Goal: Information Seeking & Learning: Learn about a topic

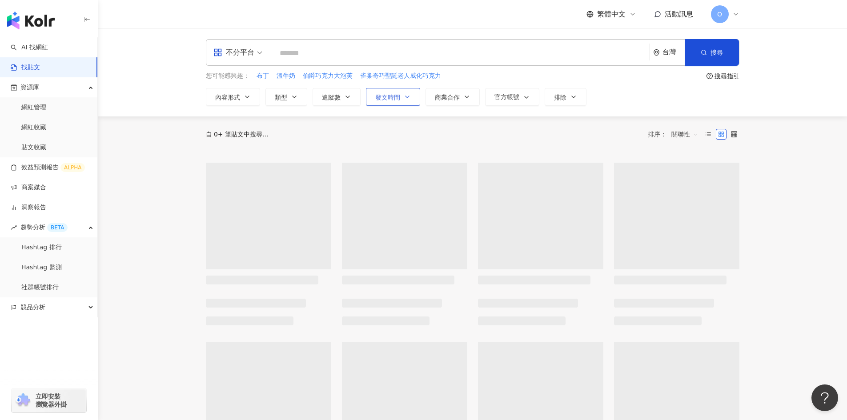
click at [410, 95] on icon "button" at bounding box center [407, 96] width 7 height 7
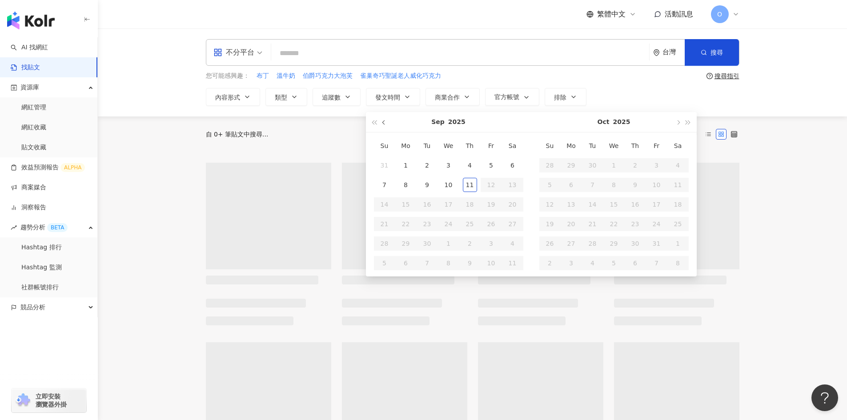
click at [388, 124] on button "button" at bounding box center [384, 122] width 10 height 20
click at [388, 123] on button "button" at bounding box center [384, 122] width 10 height 20
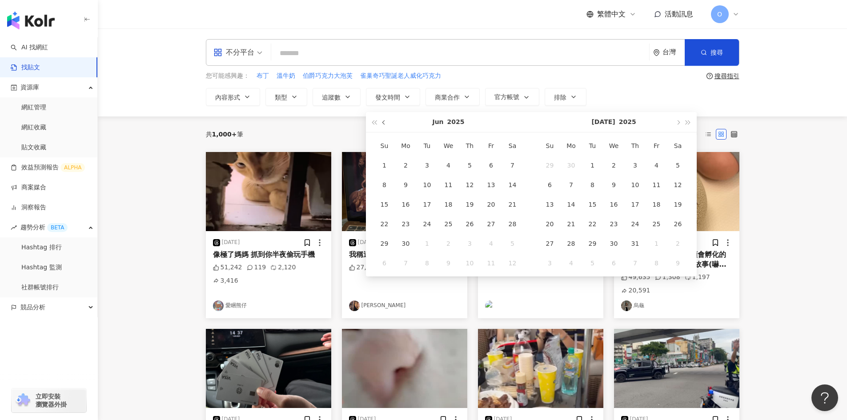
click at [383, 124] on span "button" at bounding box center [384, 123] width 4 height 4
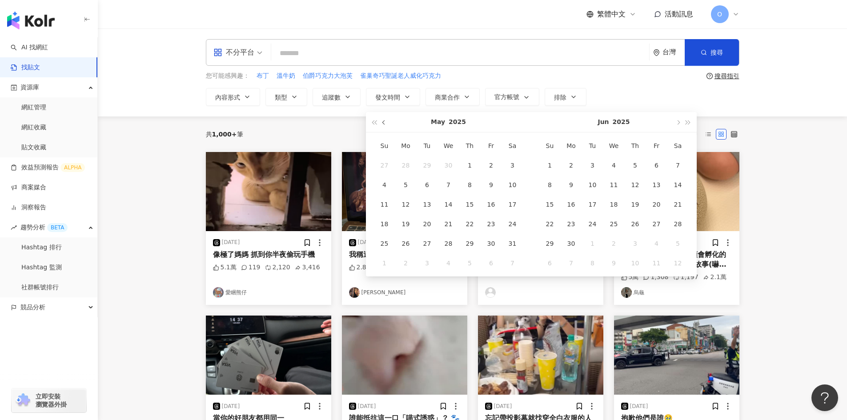
click at [383, 124] on span "button" at bounding box center [384, 123] width 4 height 4
type input "**********"
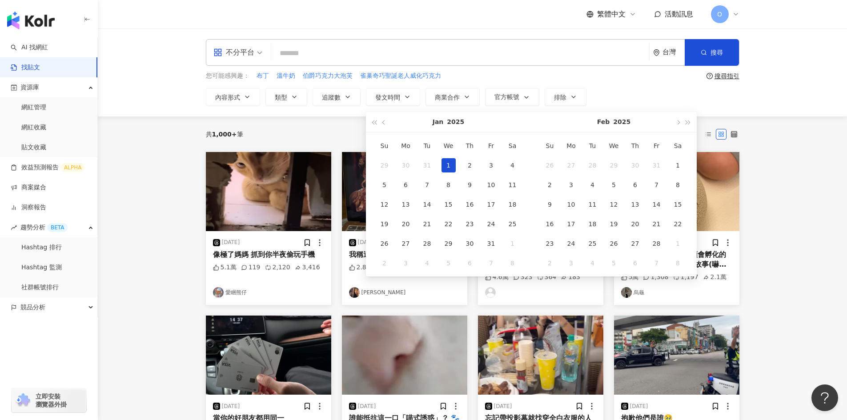
click at [444, 166] on div "1" at bounding box center [449, 165] width 14 height 14
type input "**********"
click at [679, 121] on button "button" at bounding box center [678, 122] width 10 height 20
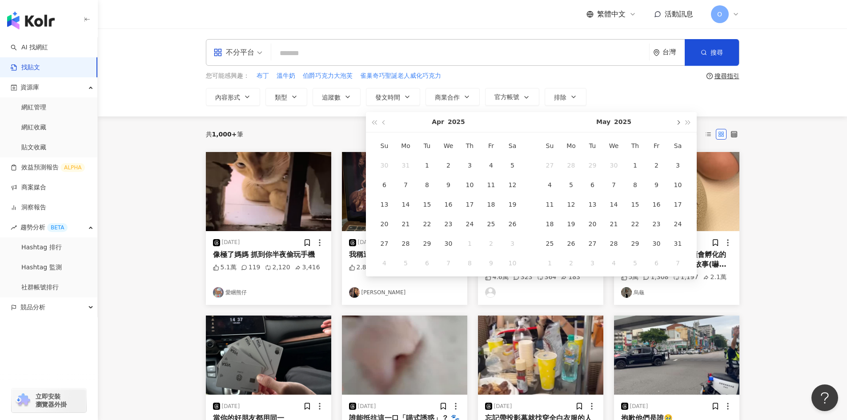
click at [679, 121] on button "button" at bounding box center [678, 122] width 10 height 20
click at [679, 121] on span "button" at bounding box center [678, 123] width 4 height 4
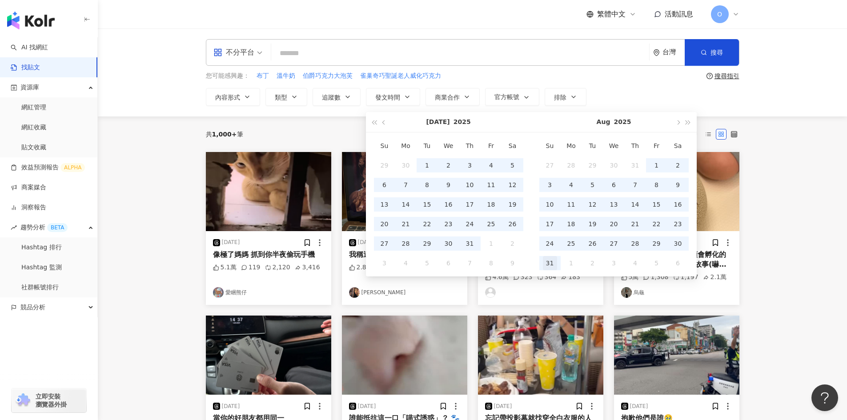
type input "**********"
click at [549, 260] on div "31" at bounding box center [550, 263] width 14 height 14
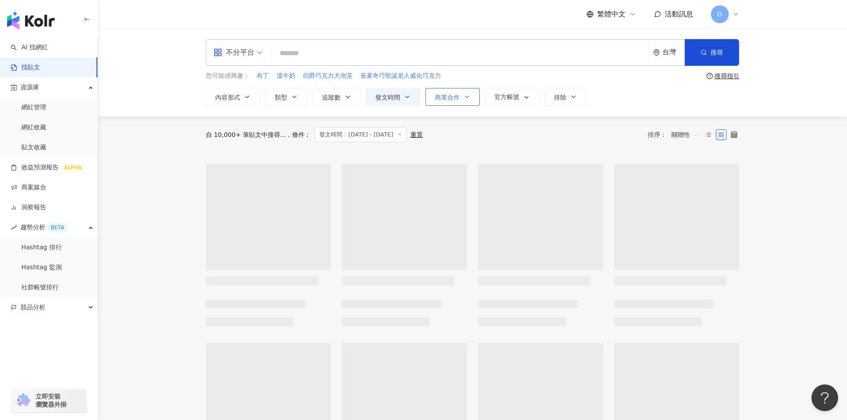
click at [464, 93] on icon "button" at bounding box center [466, 96] width 7 height 7
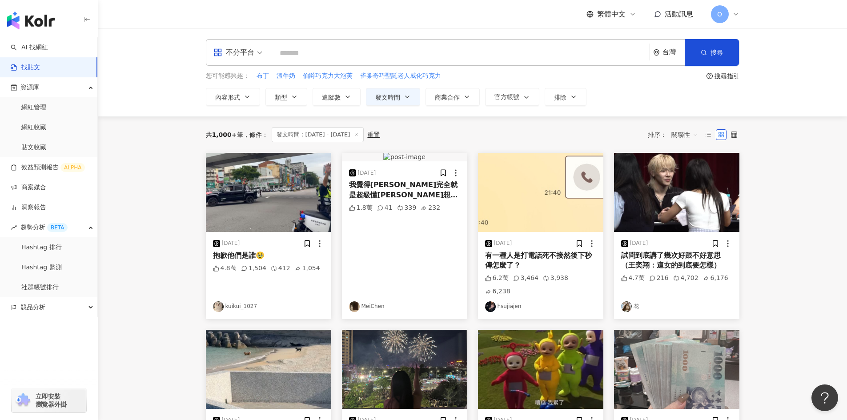
click at [558, 117] on div "共 1,000+ 筆 條件 ： 發文時間：[DATE] - [DATE] 重置 排序： 關聯性" at bounding box center [473, 135] width 534 height 36
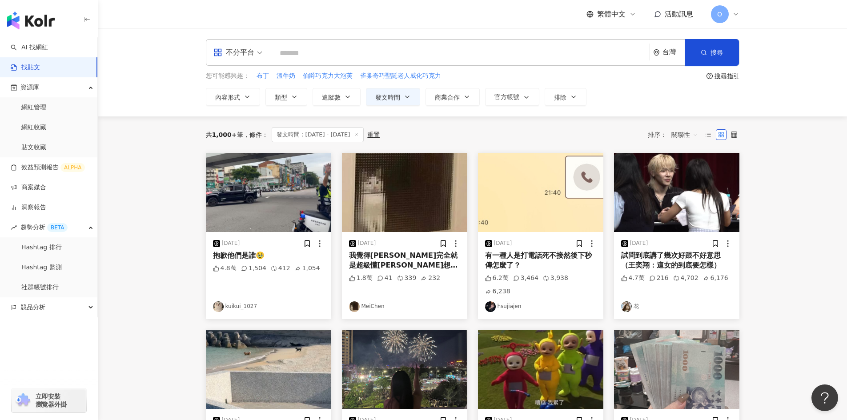
click at [328, 54] on input "search" at bounding box center [460, 53] width 371 height 19
click at [331, 52] on input "**" at bounding box center [460, 53] width 371 height 19
drag, startPoint x: 302, startPoint y: 52, endPoint x: 271, endPoint y: 49, distance: 30.8
click at [271, 49] on div "不分平台 三永 ** 台灣 搜尋" at bounding box center [473, 52] width 534 height 27
paste input "**********"
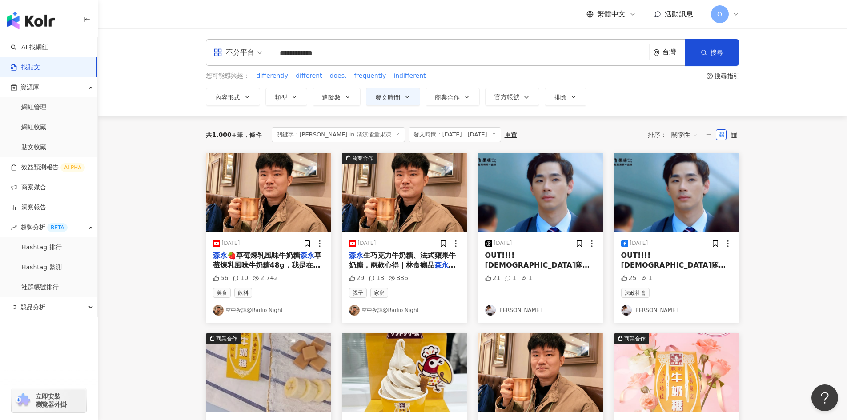
drag, startPoint x: 305, startPoint y: 53, endPoint x: 291, endPoint y: 52, distance: 13.5
click at [291, 52] on input "**********" at bounding box center [460, 53] width 371 height 19
click at [704, 54] on circle "button" at bounding box center [703, 52] width 4 height 4
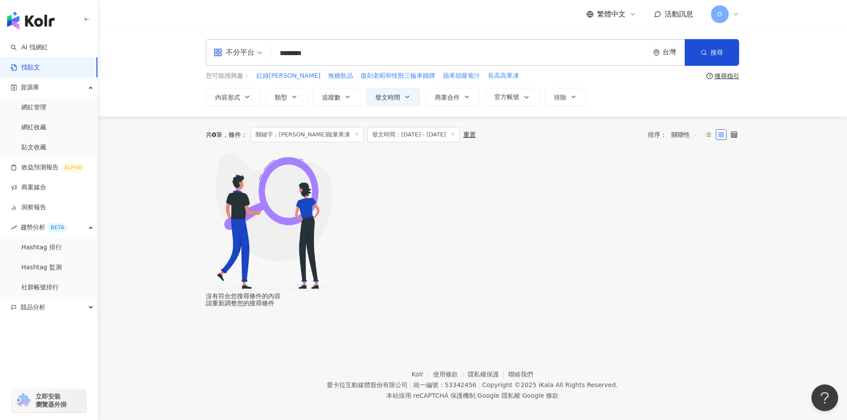
click at [296, 54] on input "********" at bounding box center [460, 53] width 371 height 19
click at [709, 50] on button "搜尋" at bounding box center [712, 52] width 54 height 27
click at [349, 54] on input "**********" at bounding box center [460, 53] width 371 height 19
drag, startPoint x: 301, startPoint y: 54, endPoint x: 268, endPoint y: 53, distance: 33.4
click at [268, 53] on div "**********" at bounding box center [473, 52] width 534 height 27
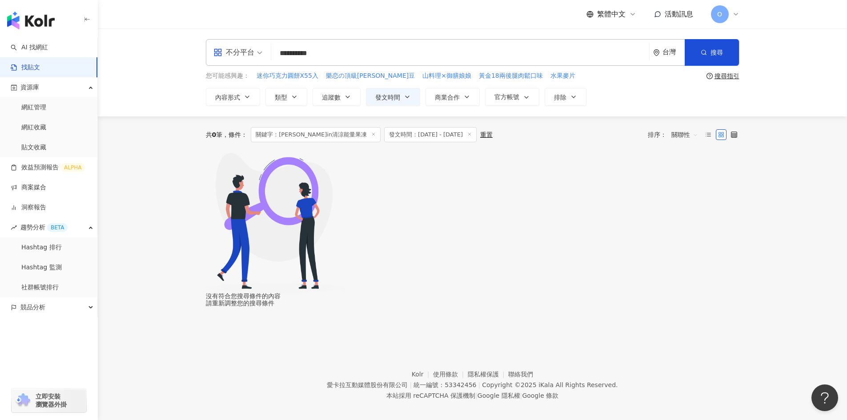
click at [358, 46] on input "**********" at bounding box center [460, 53] width 371 height 19
click at [348, 53] on input "**********" at bounding box center [460, 53] width 371 height 19
drag, startPoint x: 314, startPoint y: 54, endPoint x: 293, endPoint y: 53, distance: 20.5
click at [293, 53] on input "**********" at bounding box center [460, 53] width 371 height 19
drag, startPoint x: 327, startPoint y: 54, endPoint x: 292, endPoint y: 52, distance: 34.8
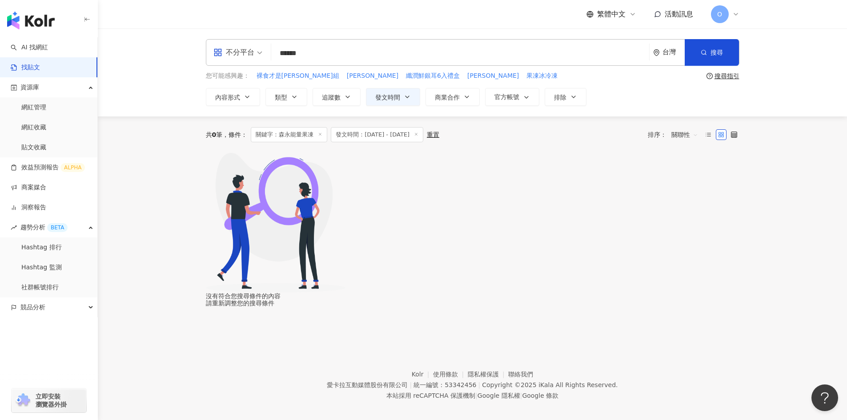
click at [292, 52] on input "******" at bounding box center [460, 53] width 371 height 19
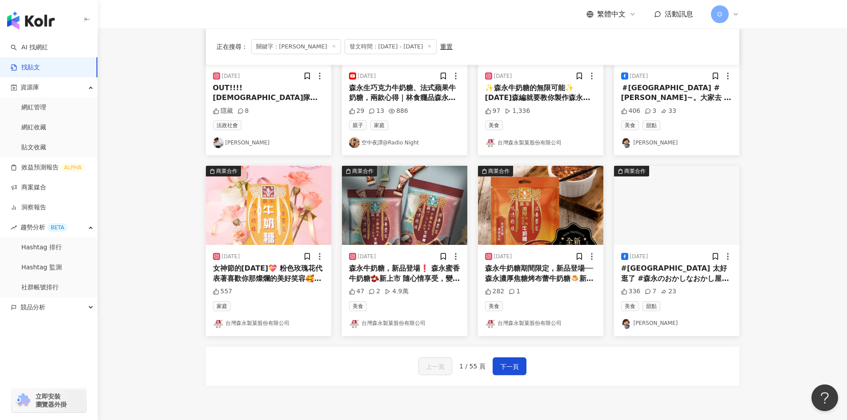
scroll to position [356, 0]
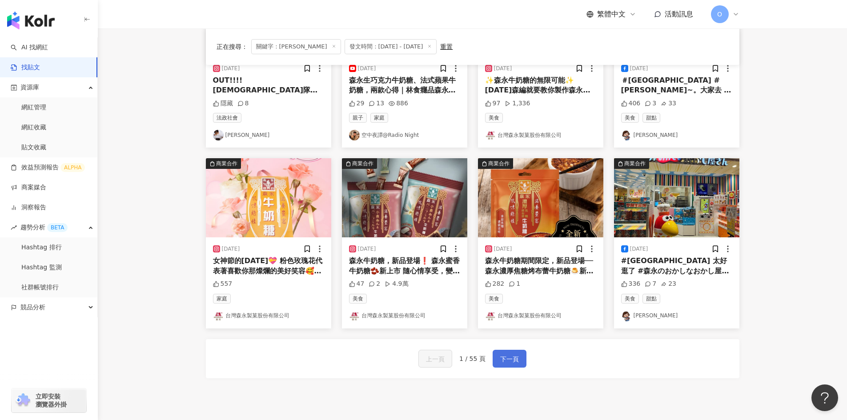
click at [507, 353] on button "下一頁" at bounding box center [510, 359] width 34 height 18
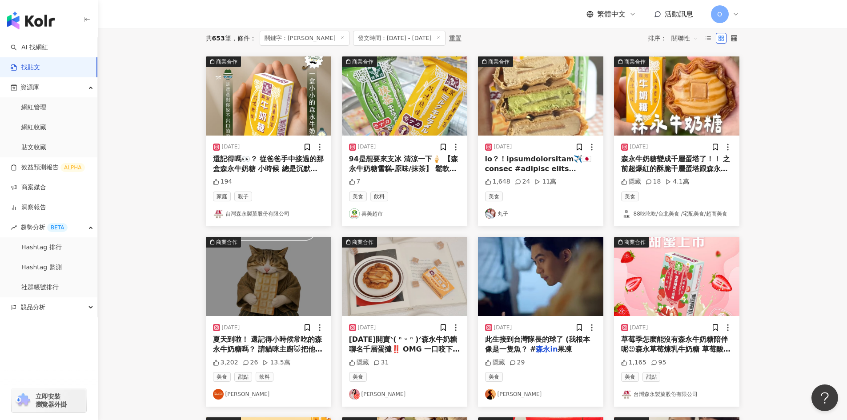
scroll to position [0, 0]
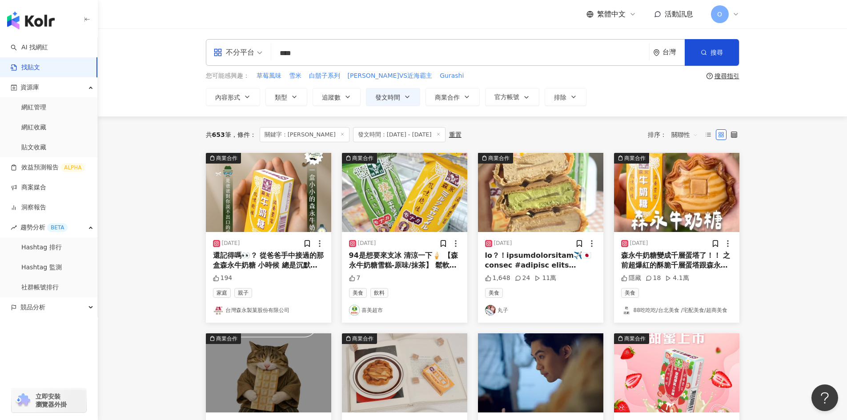
click at [334, 55] on input "****" at bounding box center [460, 53] width 371 height 19
type input "******"
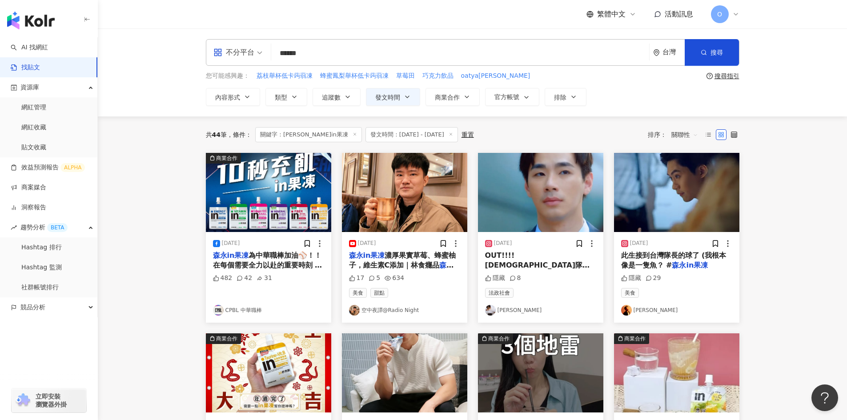
click at [688, 133] on span "關聯性" at bounding box center [685, 135] width 27 height 14
click at [690, 227] on div "發文時間" at bounding box center [686, 229] width 25 height 10
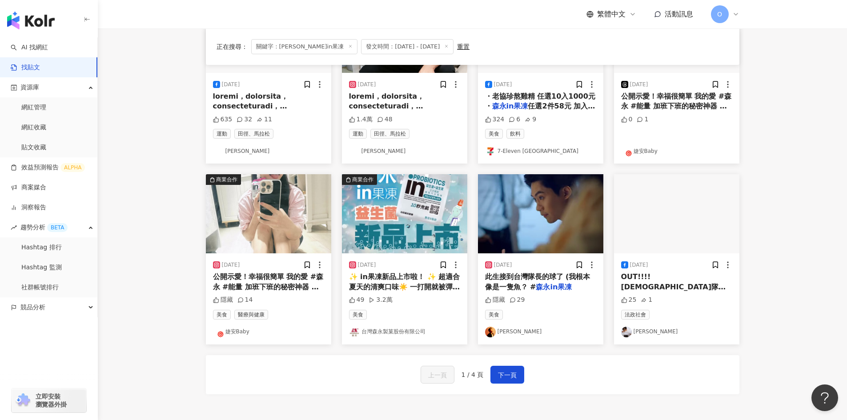
scroll to position [435, 0]
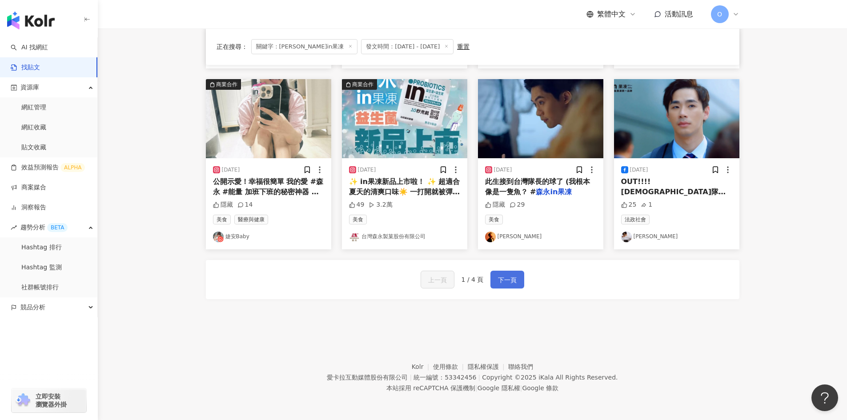
click at [510, 278] on span "下一頁" at bounding box center [507, 280] width 19 height 11
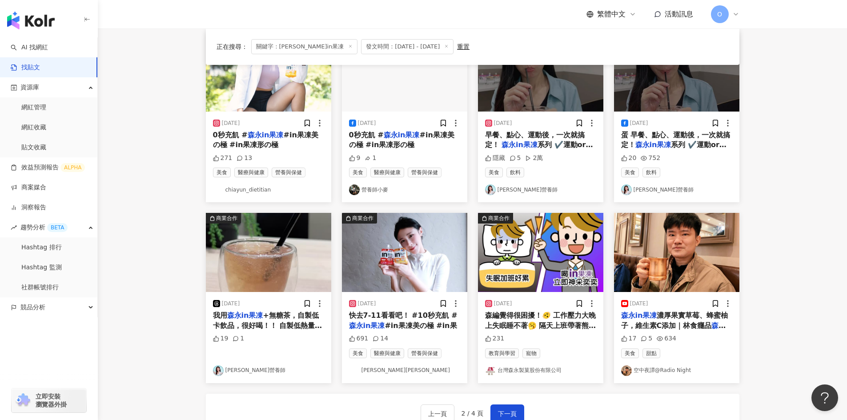
scroll to position [178, 0]
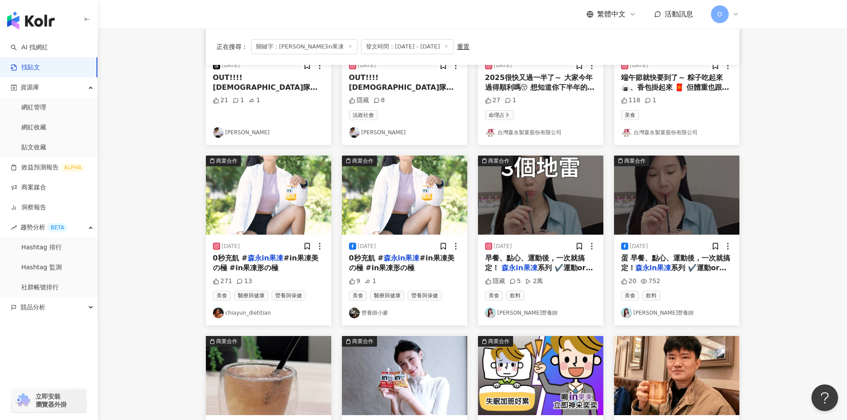
click at [266, 258] on mark "森永in果凍" at bounding box center [266, 258] width 36 height 8
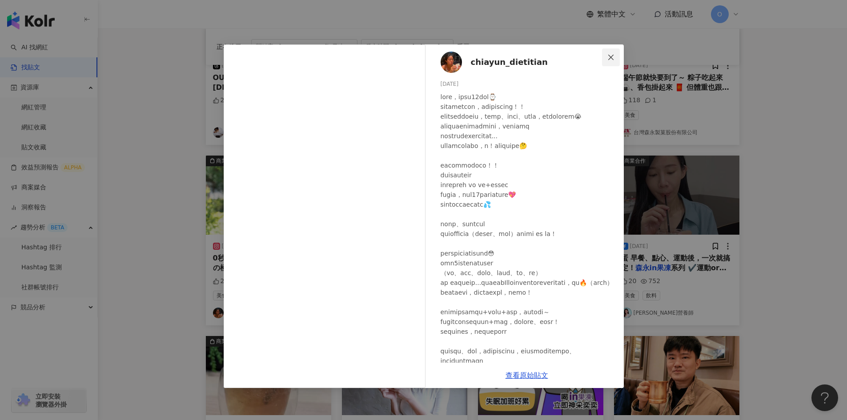
click at [615, 56] on span "Close" at bounding box center [611, 57] width 18 height 7
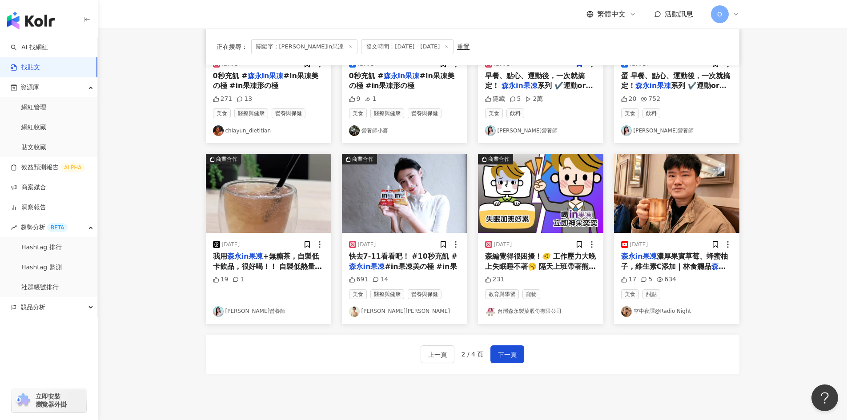
scroll to position [435, 0]
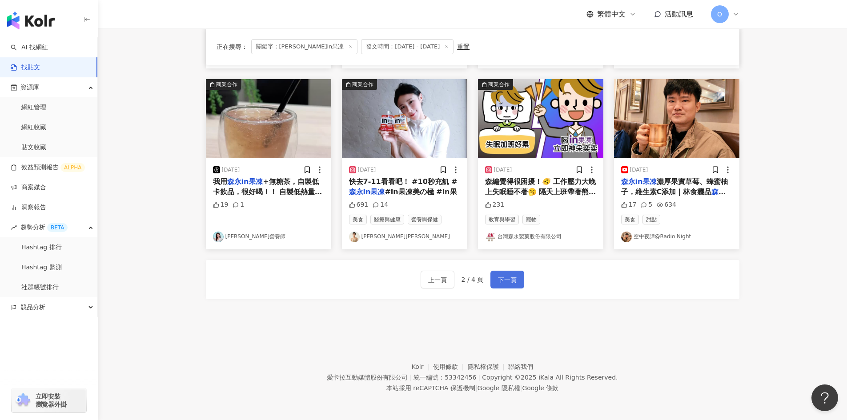
click at [505, 279] on span "下一頁" at bounding box center [507, 280] width 19 height 11
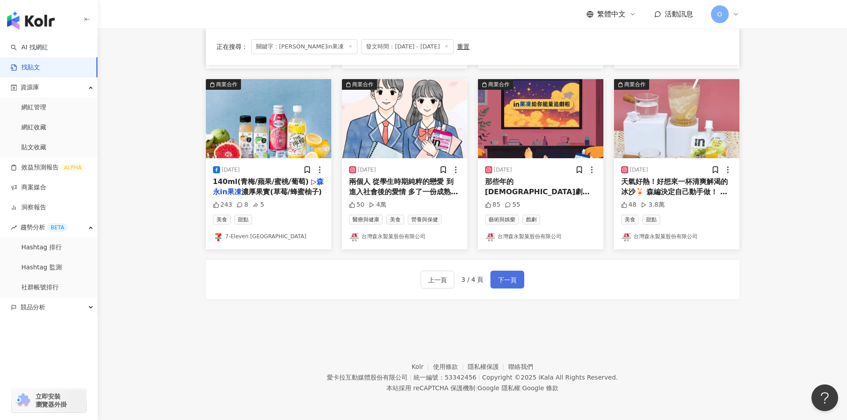
click at [503, 275] on span "下一頁" at bounding box center [507, 280] width 19 height 11
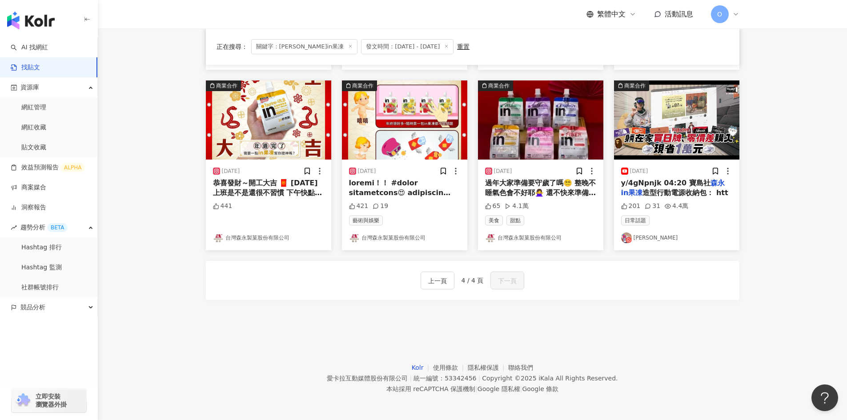
scroll to position [254, 0]
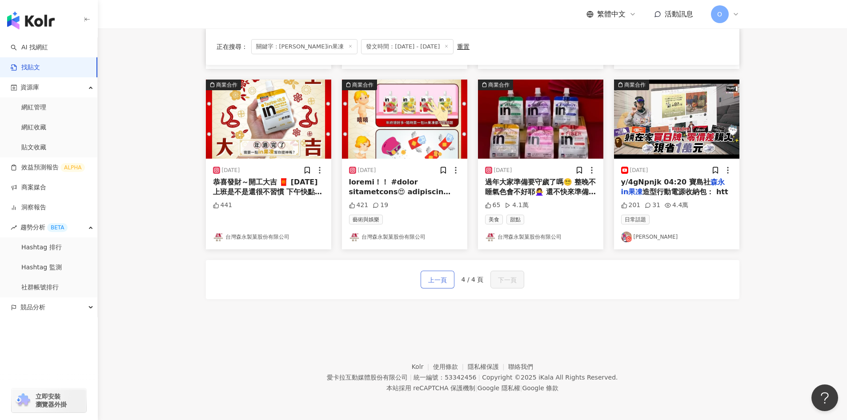
click at [445, 277] on span "上一頁" at bounding box center [437, 280] width 19 height 11
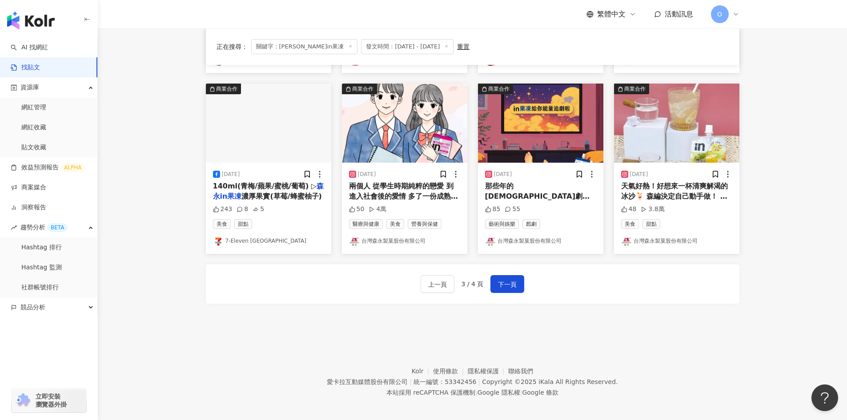
scroll to position [435, 0]
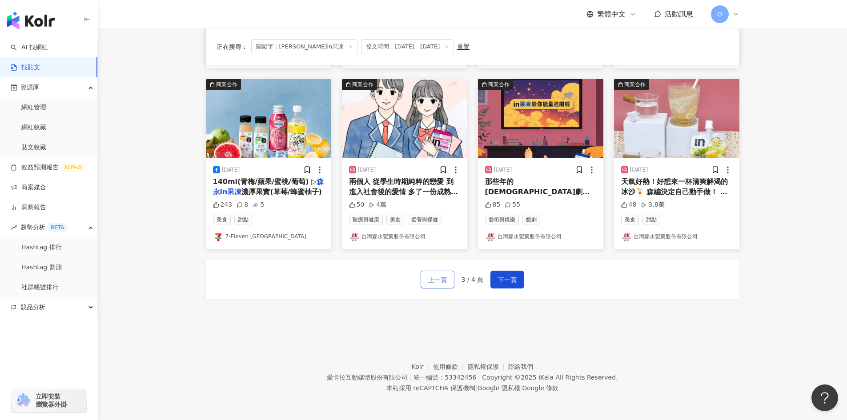
click at [447, 283] on span "上一頁" at bounding box center [437, 280] width 19 height 11
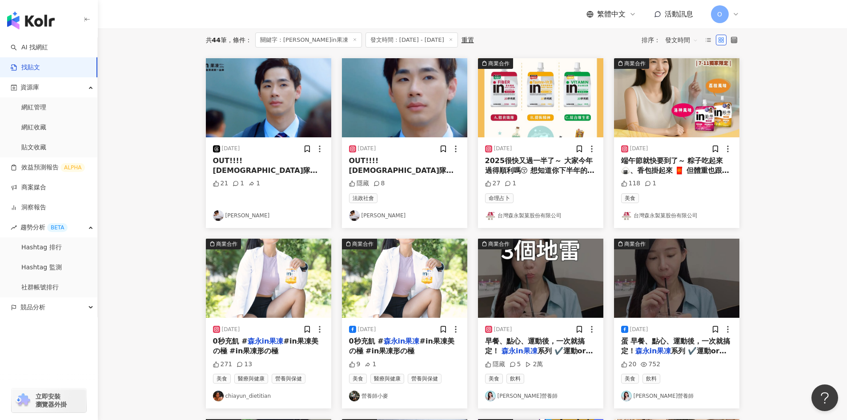
scroll to position [79, 0]
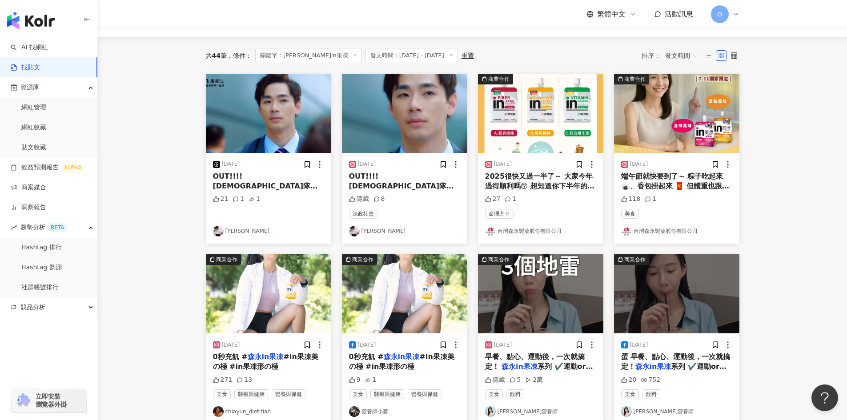
click at [427, 202] on span "給我滿滿的能量 #" at bounding box center [403, 211] width 109 height 18
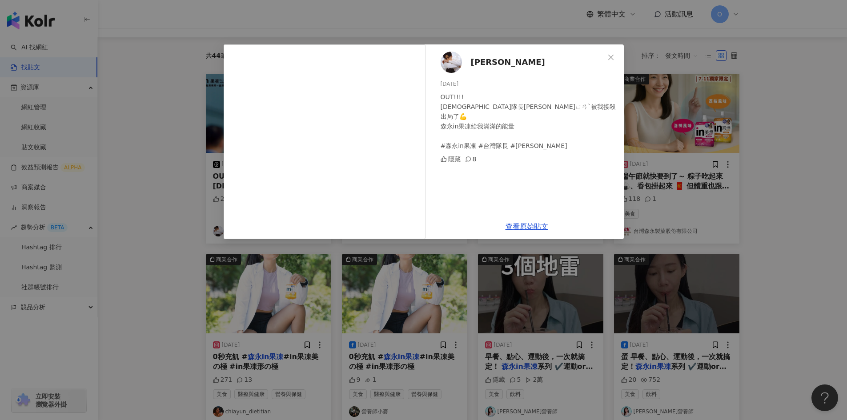
click at [606, 54] on span "Close" at bounding box center [611, 57] width 18 height 7
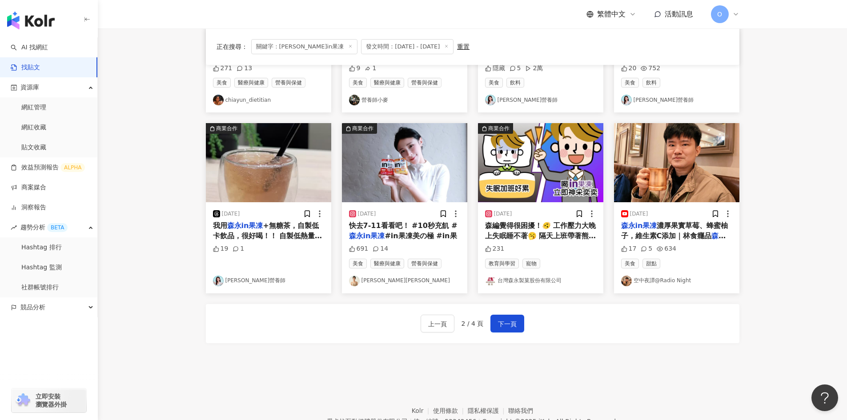
scroll to position [435, 0]
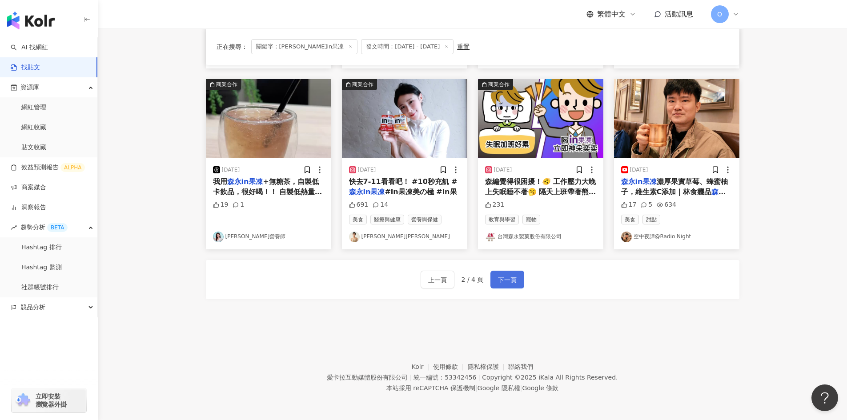
click at [509, 275] on span "下一頁" at bounding box center [507, 280] width 19 height 11
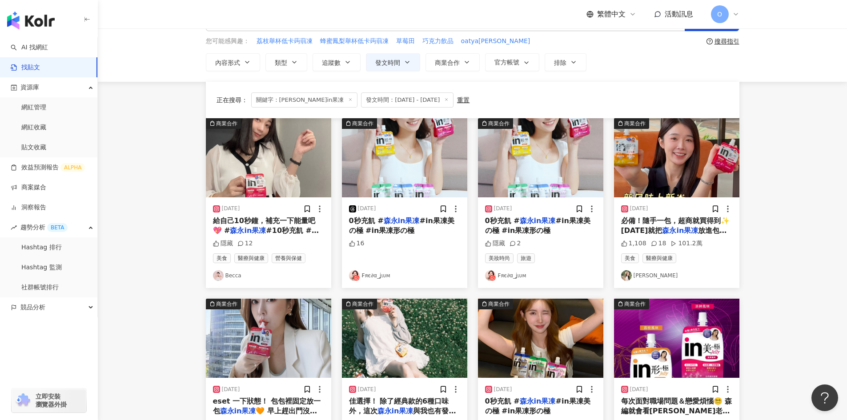
scroll to position [390, 0]
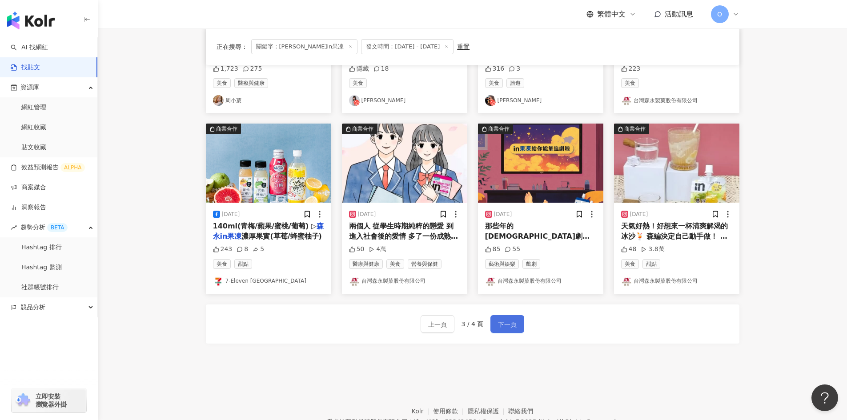
click at [508, 323] on span "下一頁" at bounding box center [507, 324] width 19 height 11
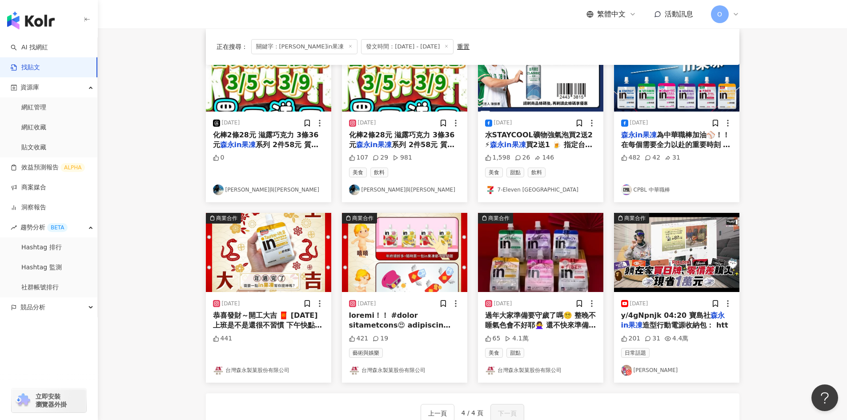
scroll to position [76, 0]
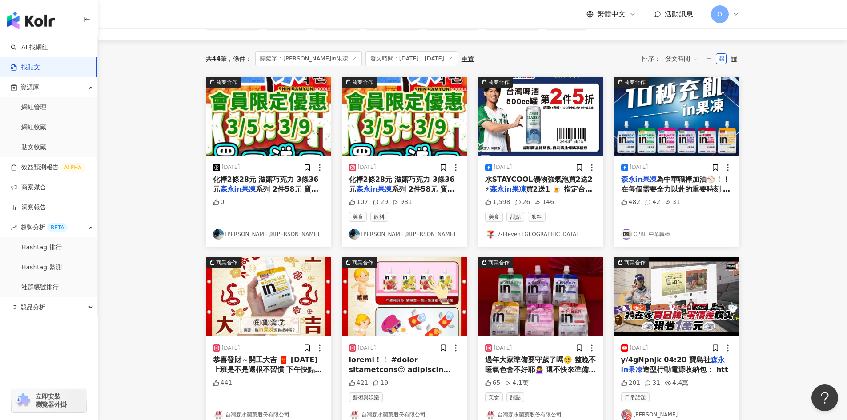
click at [688, 122] on img "button" at bounding box center [676, 116] width 125 height 79
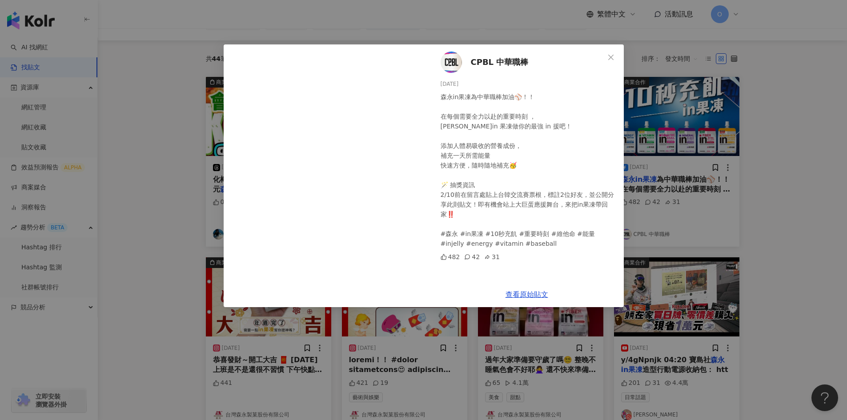
click at [611, 59] on icon "close" at bounding box center [611, 57] width 7 height 7
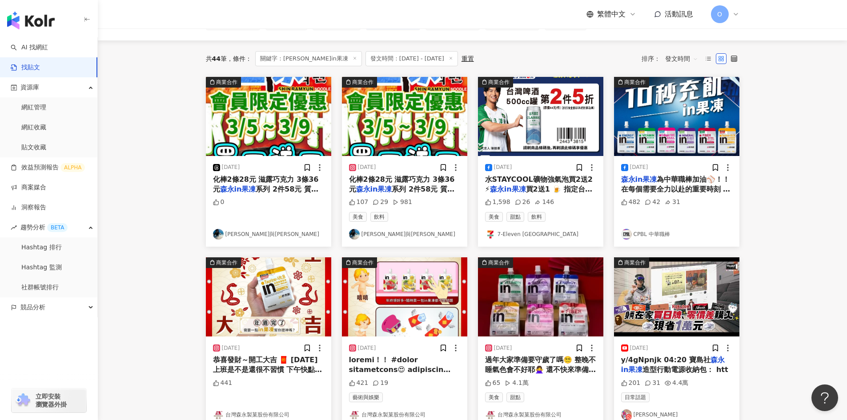
click at [563, 127] on img "button" at bounding box center [540, 116] width 125 height 79
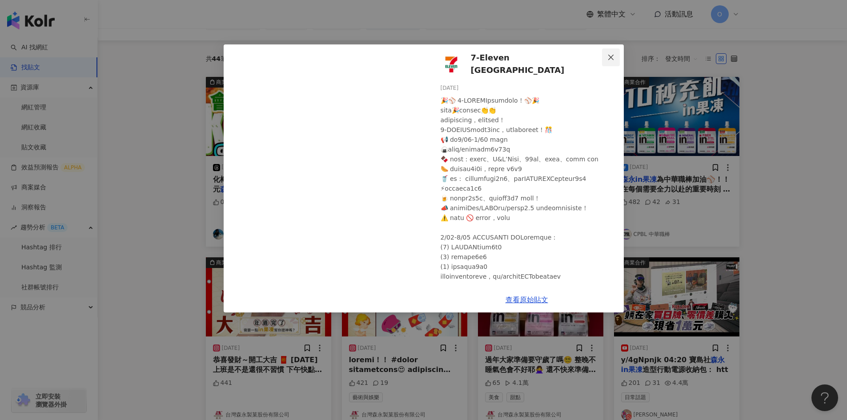
click at [610, 52] on button "Close" at bounding box center [611, 57] width 18 height 18
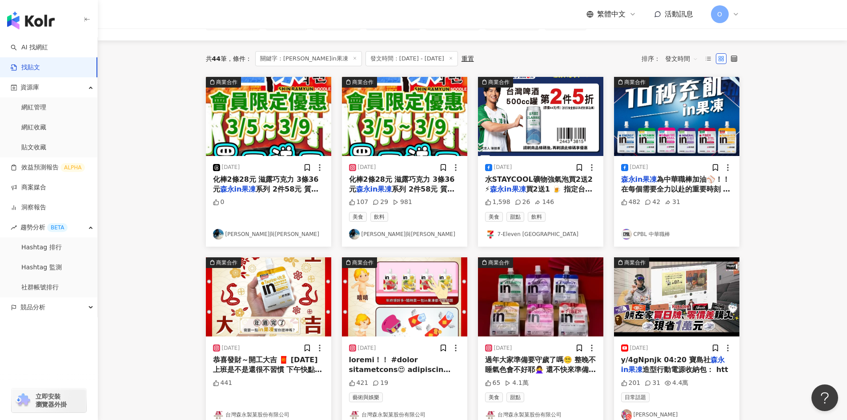
click at [679, 122] on img "button" at bounding box center [676, 116] width 125 height 79
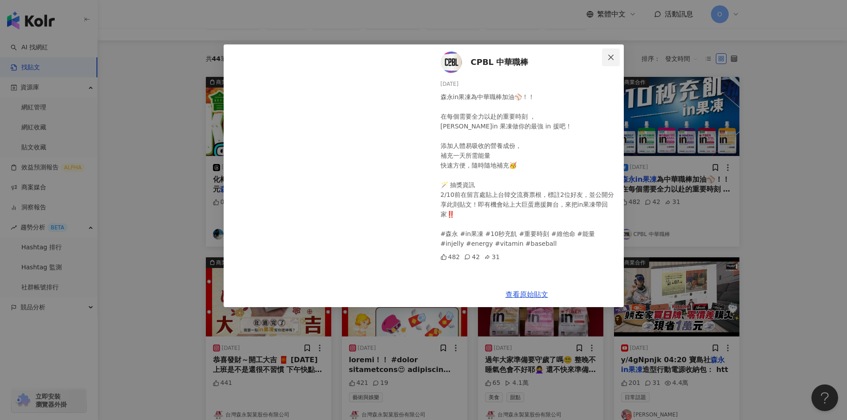
click at [611, 56] on icon "close" at bounding box center [611, 57] width 7 height 7
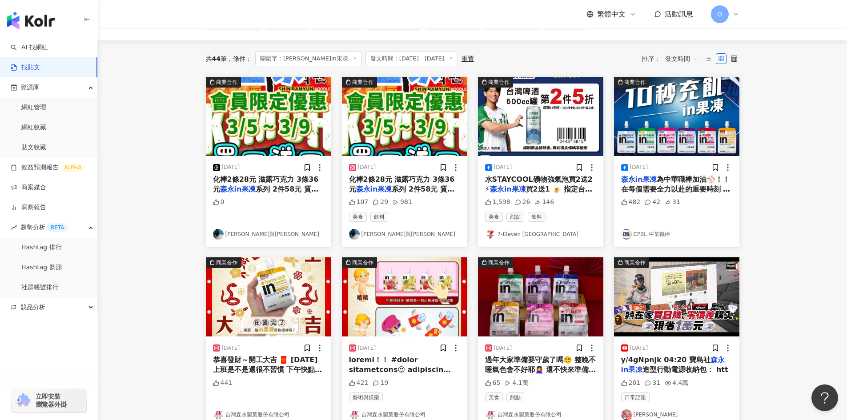
click at [685, 125] on img "button" at bounding box center [676, 116] width 125 height 79
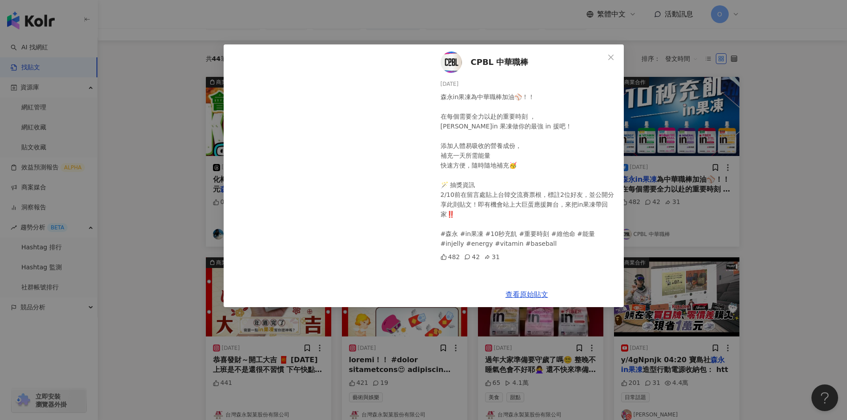
drag, startPoint x: 610, startPoint y: 58, endPoint x: 543, endPoint y: 145, distance: 109.8
click at [610, 58] on icon "close" at bounding box center [610, 56] width 5 height 5
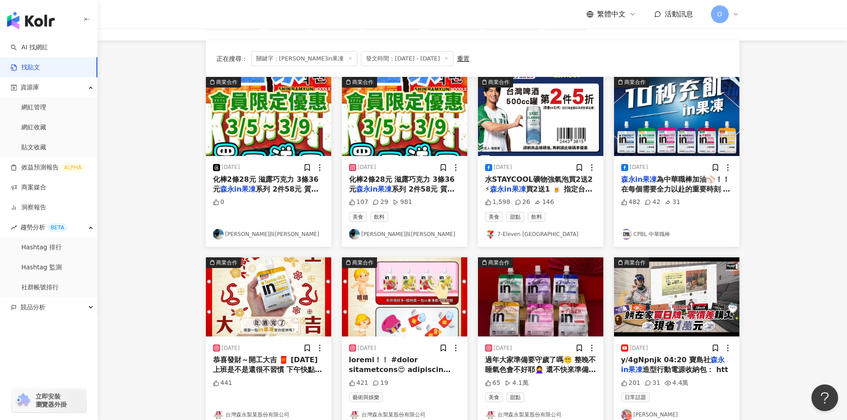
scroll to position [254, 0]
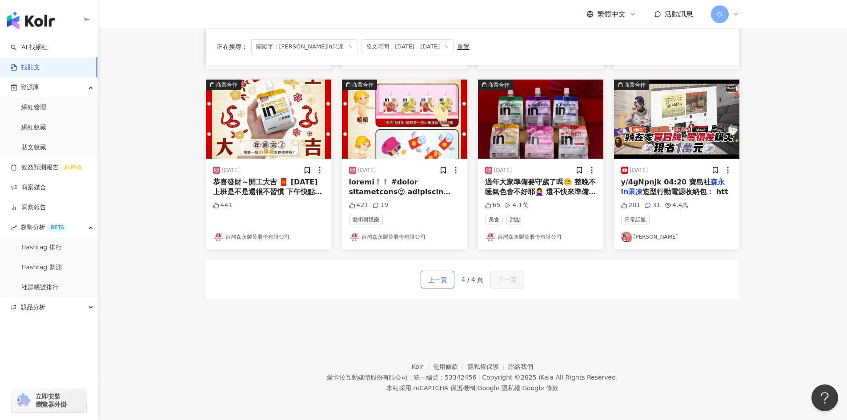
click at [449, 281] on button "上一頁" at bounding box center [438, 280] width 34 height 18
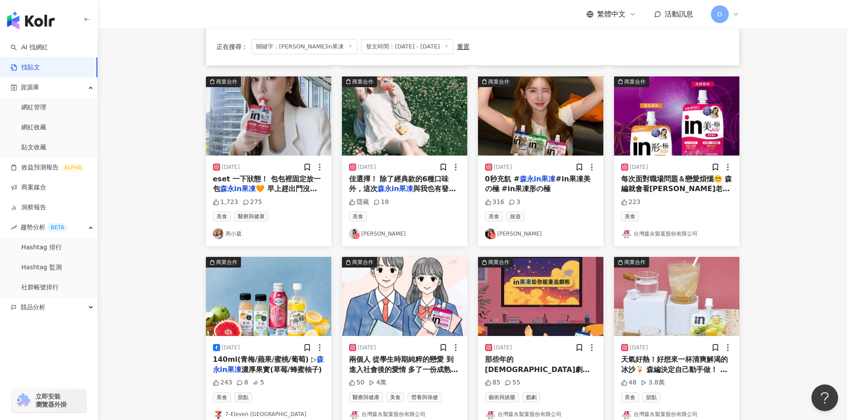
scroll to position [302, 0]
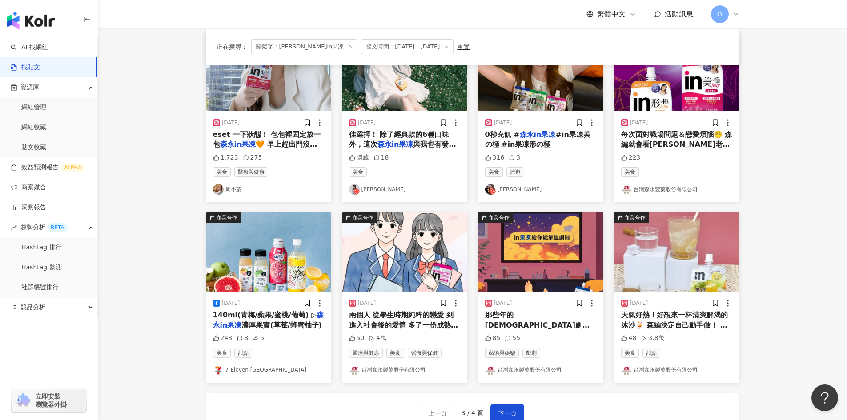
click at [689, 257] on img "button" at bounding box center [676, 252] width 125 height 79
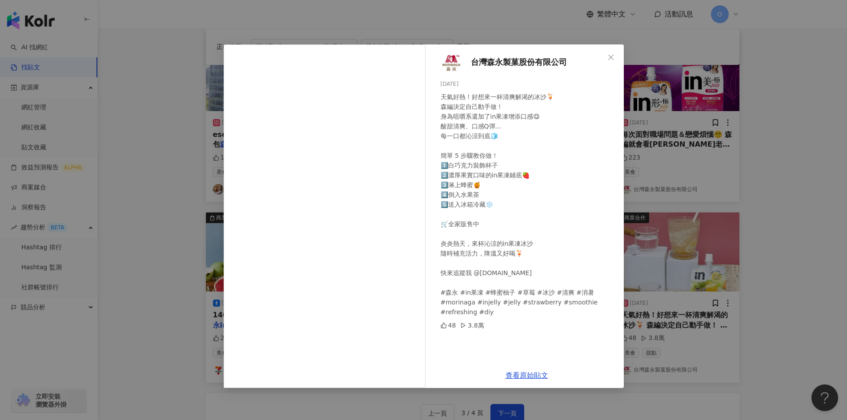
click at [609, 56] on icon "close" at bounding box center [611, 57] width 7 height 7
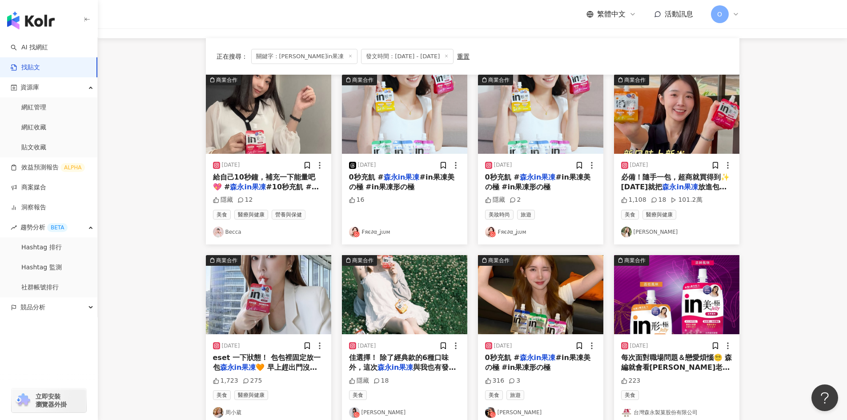
scroll to position [35, 0]
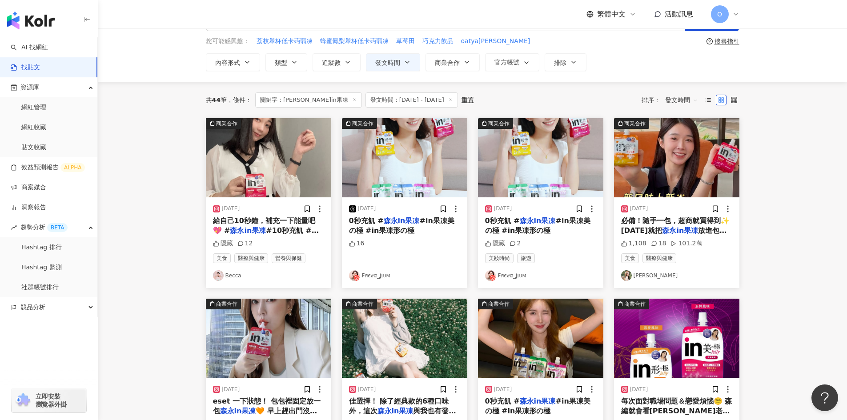
click at [270, 317] on img "button" at bounding box center [268, 338] width 125 height 79
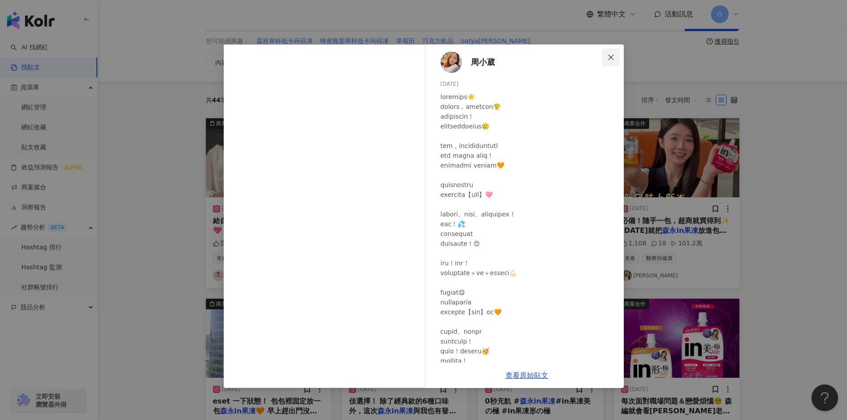
click at [615, 57] on span "Close" at bounding box center [611, 57] width 18 height 7
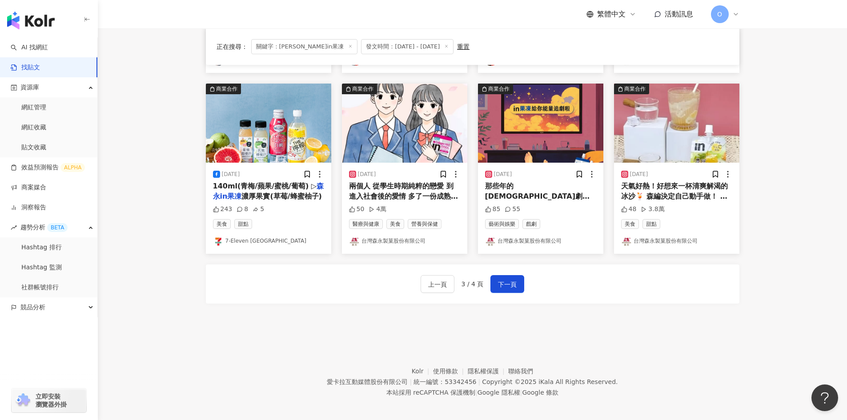
scroll to position [435, 0]
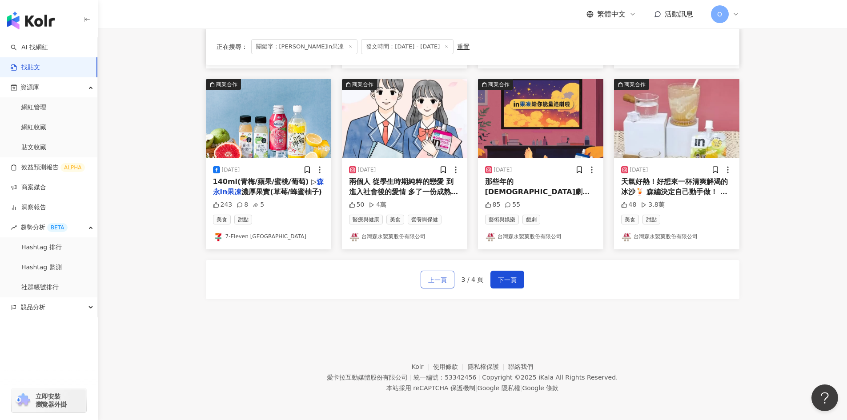
click at [440, 277] on span "上一頁" at bounding box center [437, 280] width 19 height 11
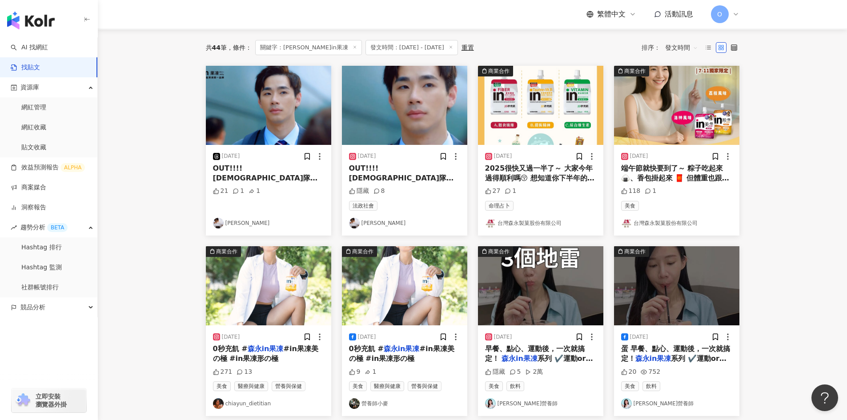
scroll to position [87, 0]
click at [788, 173] on main "**********" at bounding box center [472, 306] width 749 height 728
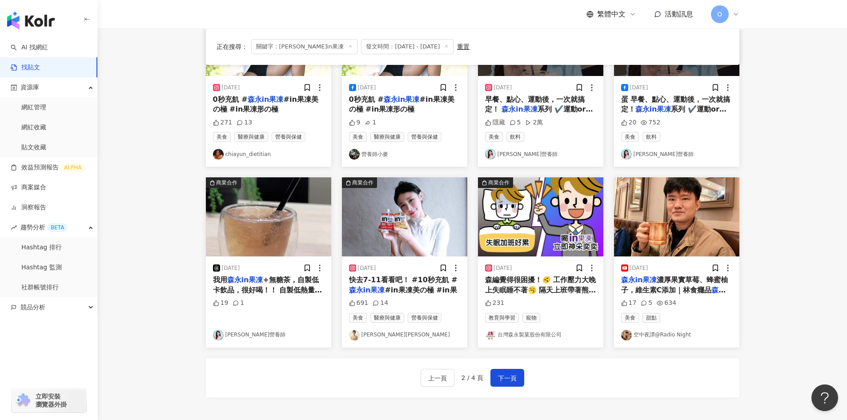
scroll to position [398, 0]
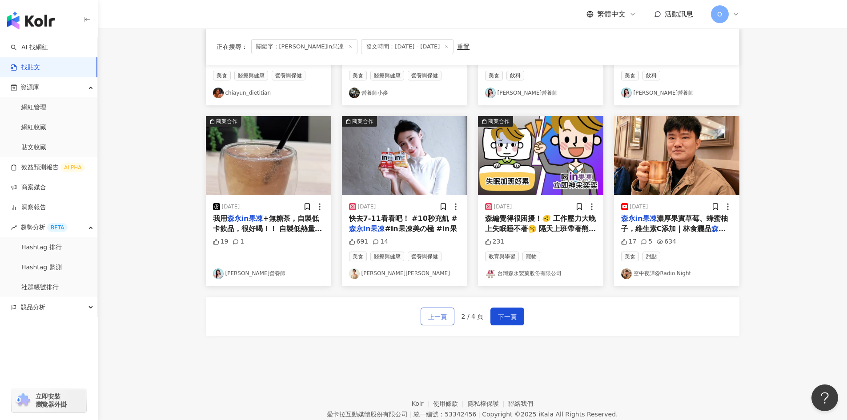
click at [441, 315] on span "上一頁" at bounding box center [437, 317] width 19 height 11
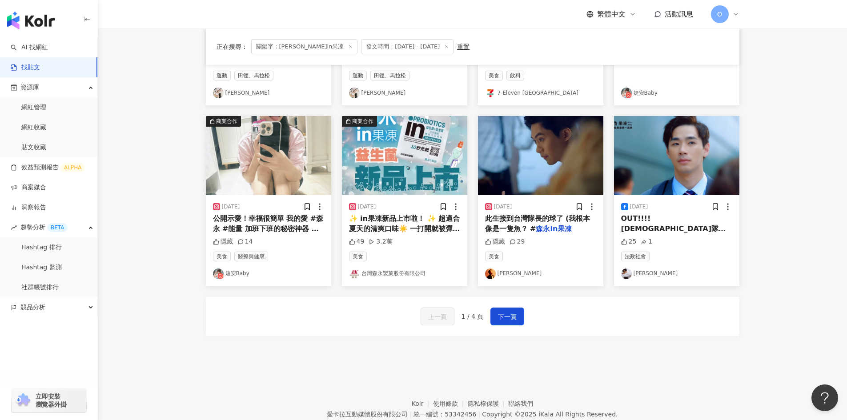
click at [401, 158] on img "button" at bounding box center [404, 155] width 125 height 79
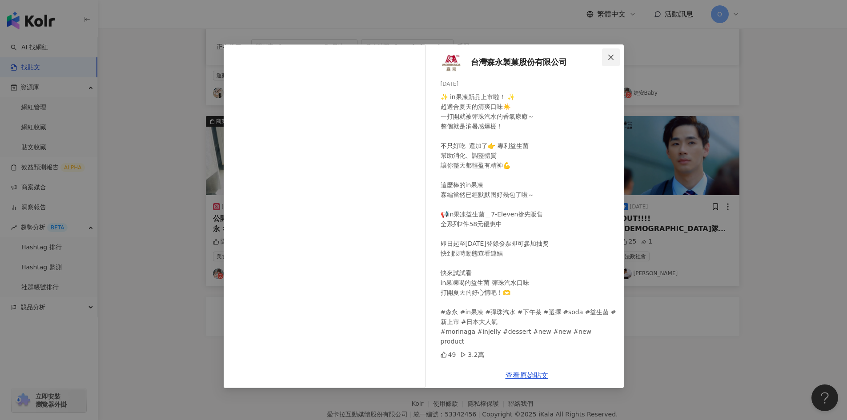
click at [609, 59] on icon "close" at bounding box center [610, 56] width 5 height 5
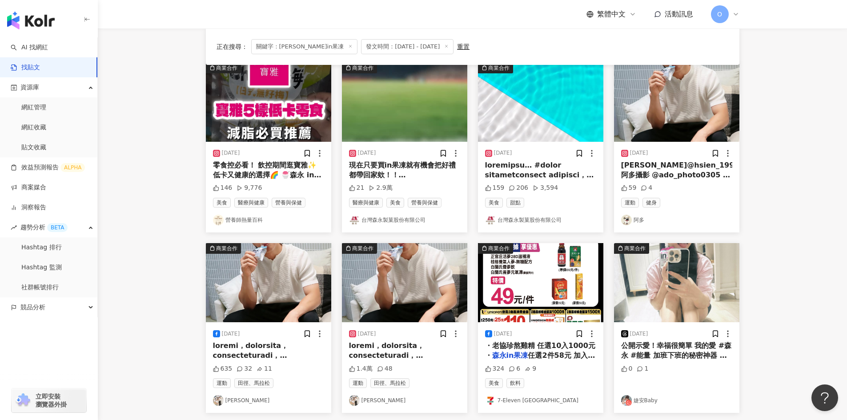
scroll to position [87, 0]
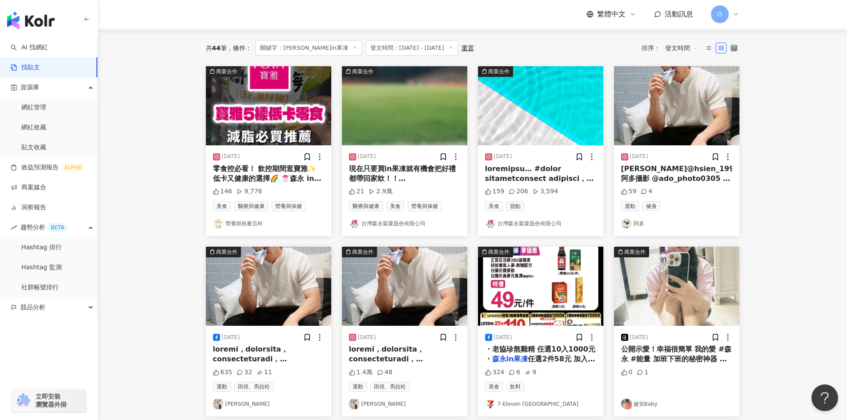
click at [401, 289] on img "button" at bounding box center [404, 286] width 125 height 79
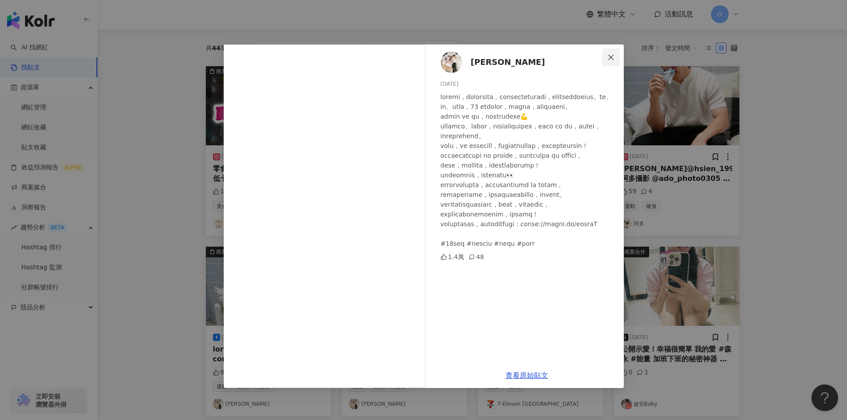
click at [609, 56] on icon "close" at bounding box center [611, 57] width 7 height 7
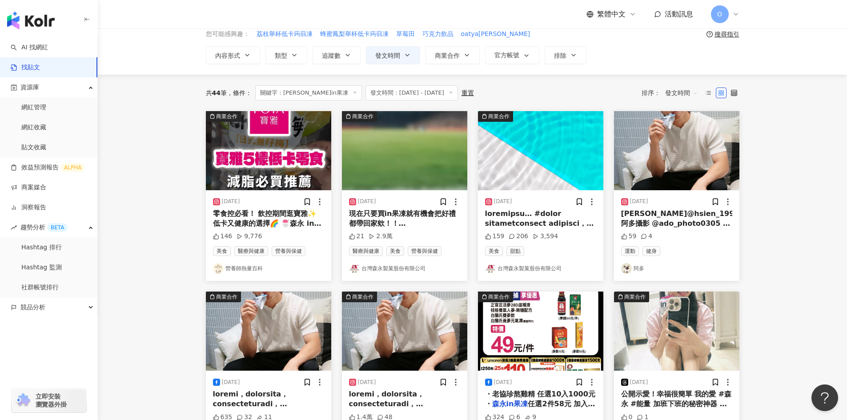
scroll to position [0, 0]
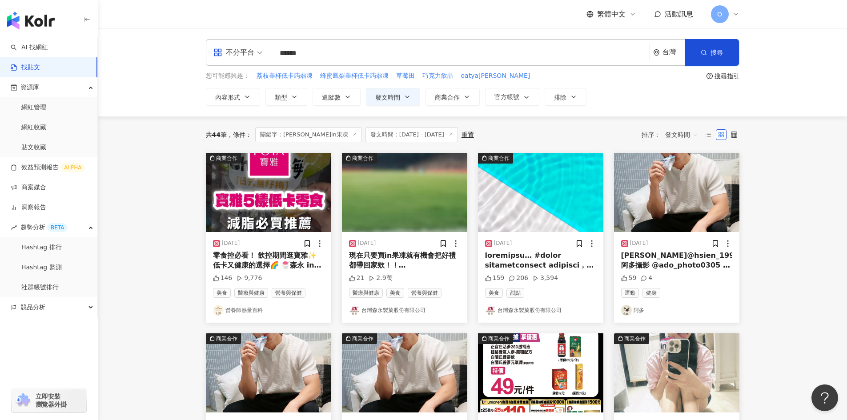
drag, startPoint x: 325, startPoint y: 53, endPoint x: 279, endPoint y: 50, distance: 45.4
click at [279, 50] on input "******" at bounding box center [460, 53] width 371 height 19
type input "*****"
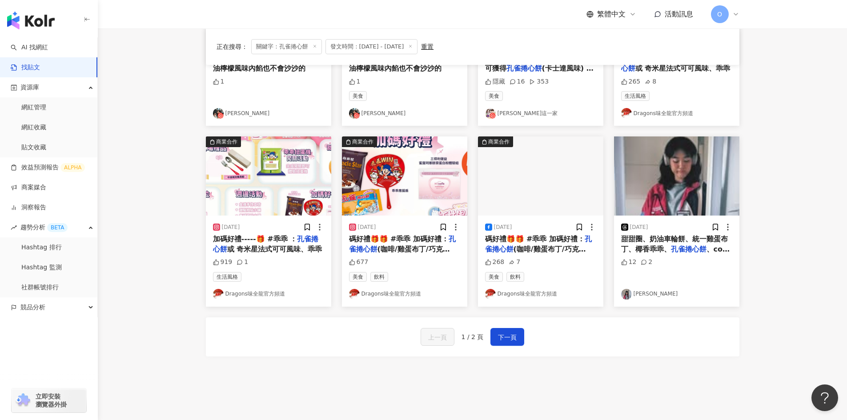
scroll to position [435, 0]
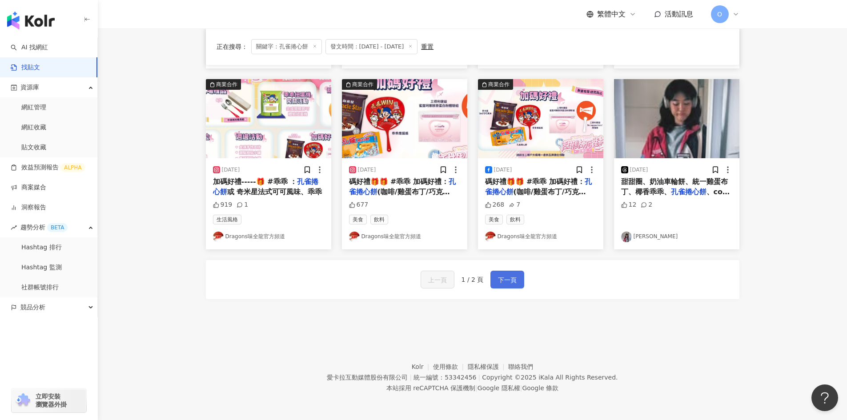
click at [499, 276] on span "下一頁" at bounding box center [507, 280] width 19 height 11
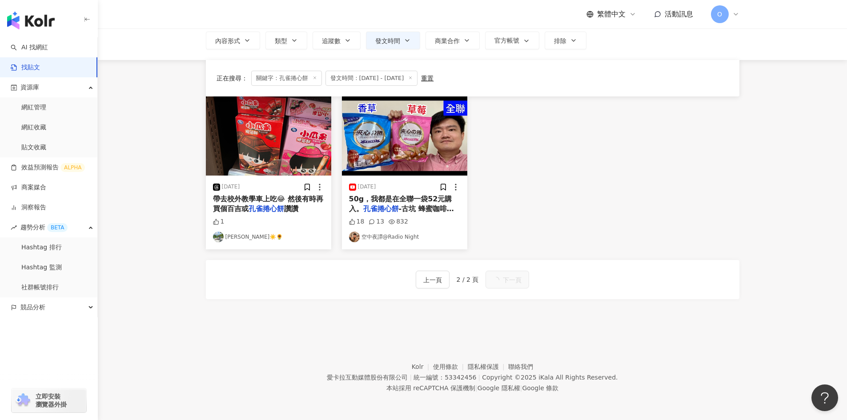
scroll to position [56, 0]
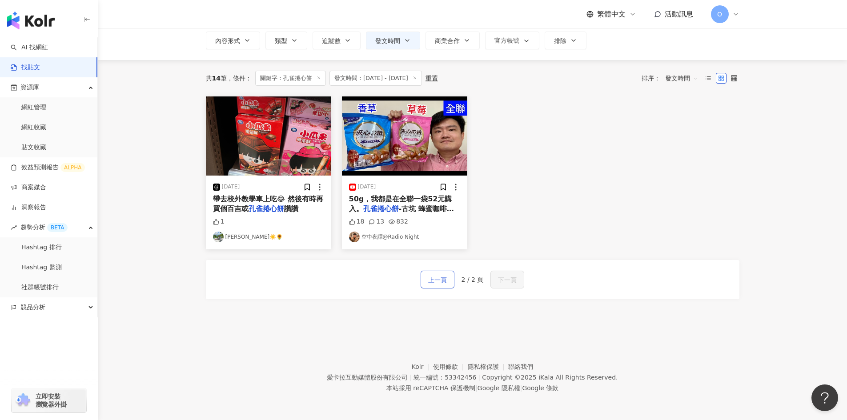
click at [445, 277] on span "上一頁" at bounding box center [437, 280] width 19 height 11
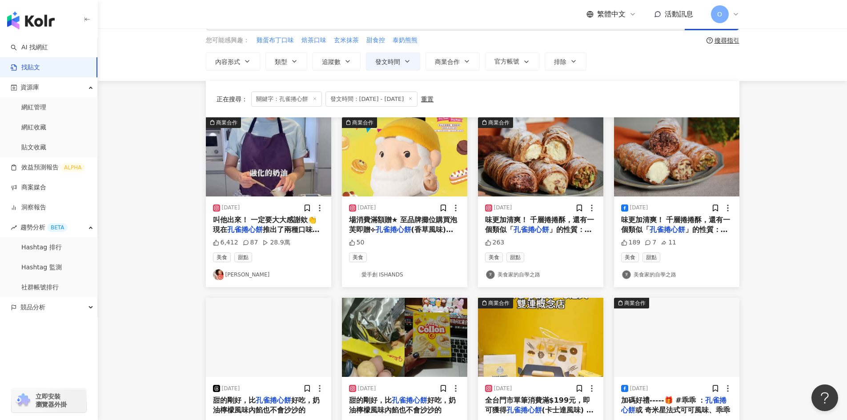
scroll to position [35, 0]
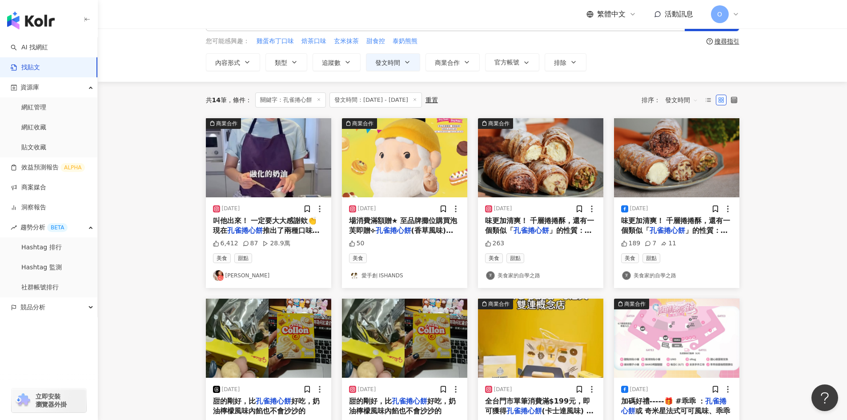
click at [436, 228] on span "(香草風味)，送完為止 -" at bounding box center [401, 235] width 105 height 18
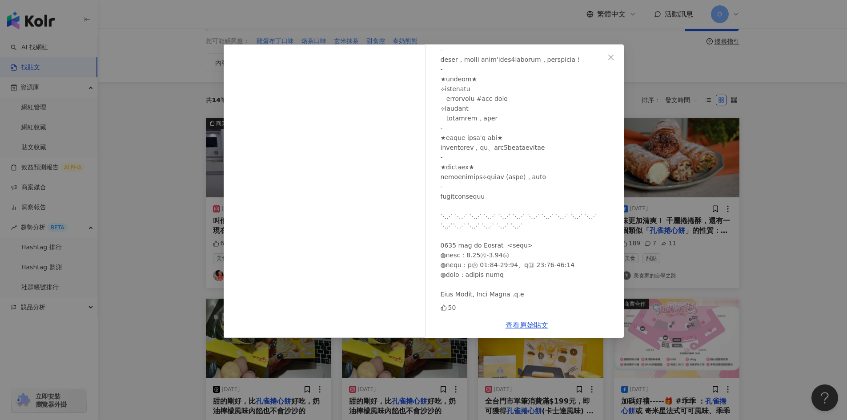
scroll to position [233, 0]
drag, startPoint x: 500, startPoint y: 185, endPoint x: 532, endPoint y: 210, distance: 40.5
click at [532, 210] on div at bounding box center [529, 93] width 176 height 411
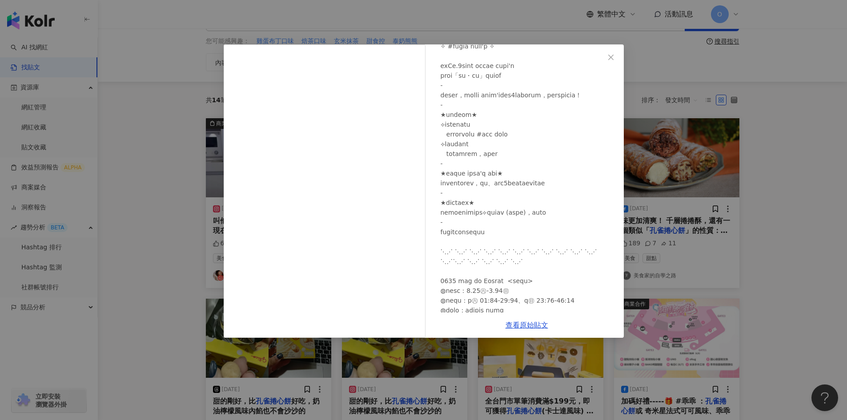
scroll to position [100, 0]
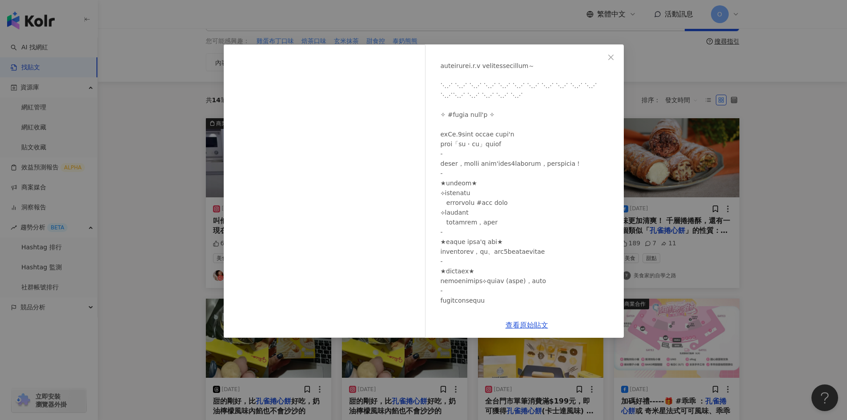
click at [608, 59] on icon "close" at bounding box center [611, 57] width 7 height 7
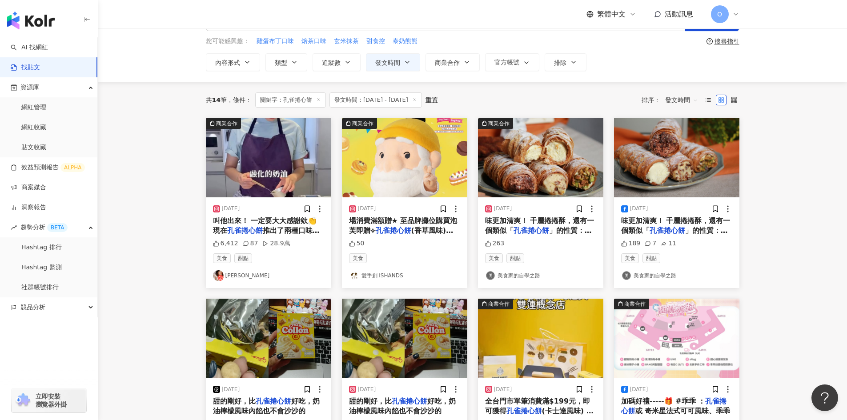
click at [305, 152] on img "button" at bounding box center [268, 157] width 125 height 79
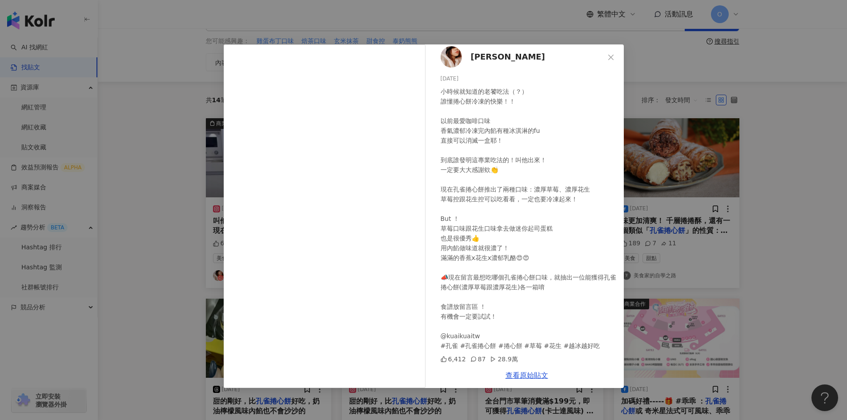
scroll to position [7, 0]
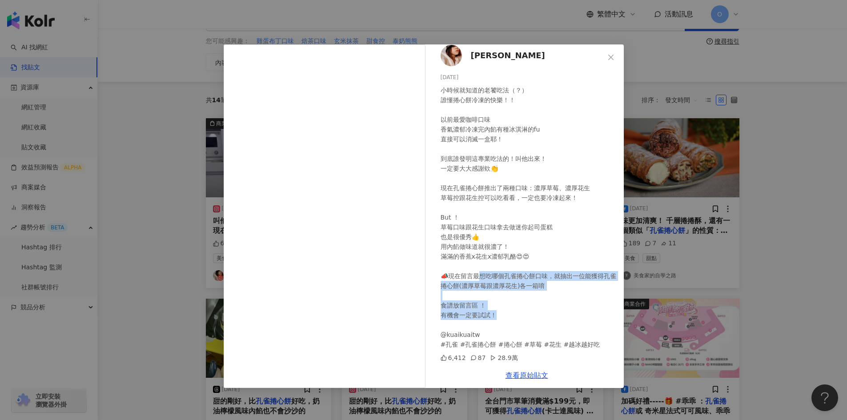
drag, startPoint x: 480, startPoint y: 281, endPoint x: 504, endPoint y: 318, distance: 44.0
click at [504, 318] on div "小時候就知道的老饕吃法（？） 誰懂捲心餅冷凍的快樂！！ 以前最愛咖啡口味 香氣濃郁冷凍完內餡有種冰淇淋的fu 直接可以消滅一盒耶！ 到底誰發明這專業吃法的！叫…" at bounding box center [529, 217] width 176 height 264
click at [506, 318] on div "小時候就知道的老饕吃法（？） 誰懂捲心餅冷凍的快樂！！ 以前最愛咖啡口味 香氣濃郁冷凍完內餡有種冰淇淋的fu 直接可以消滅一盒耶！ 到底誰發明這專業吃法的！叫…" at bounding box center [529, 217] width 176 height 264
drag, startPoint x: 508, startPoint y: 317, endPoint x: 473, endPoint y: 275, distance: 54.9
click at [473, 275] on div "小時候就知道的老饕吃法（？） 誰懂捲心餅冷凍的快樂！！ 以前最愛咖啡口味 香氣濃郁冷凍完內餡有種冰淇淋的fu 直接可以消滅一盒耶！ 到底誰發明這專業吃法的！叫…" at bounding box center [529, 217] width 176 height 264
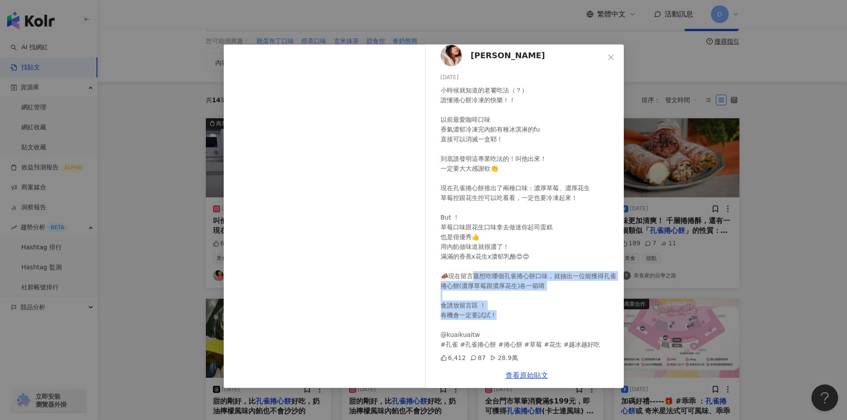
click at [499, 284] on div "小時候就知道的老饕吃法（？） 誰懂捲心餅冷凍的快樂！！ 以前最愛咖啡口味 香氣濃郁冷凍完內餡有種冰淇淋的fu 直接可以消滅一盒耶！ 到底誰發明這專業吃法的！叫…" at bounding box center [529, 217] width 176 height 264
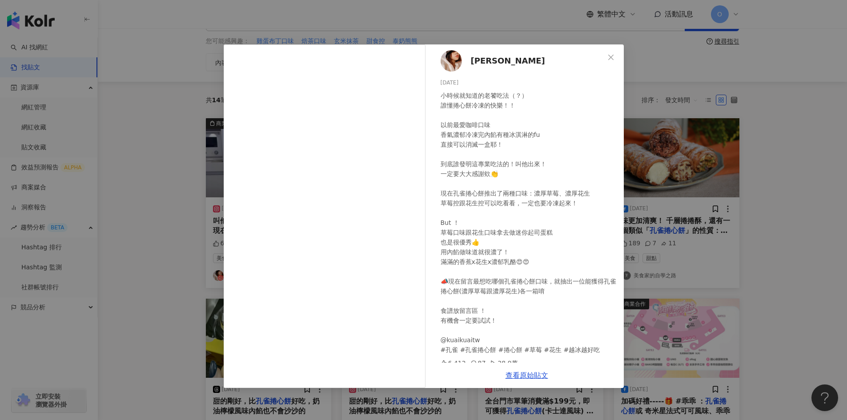
scroll to position [0, 0]
click at [612, 57] on icon "close" at bounding box center [610, 56] width 5 height 5
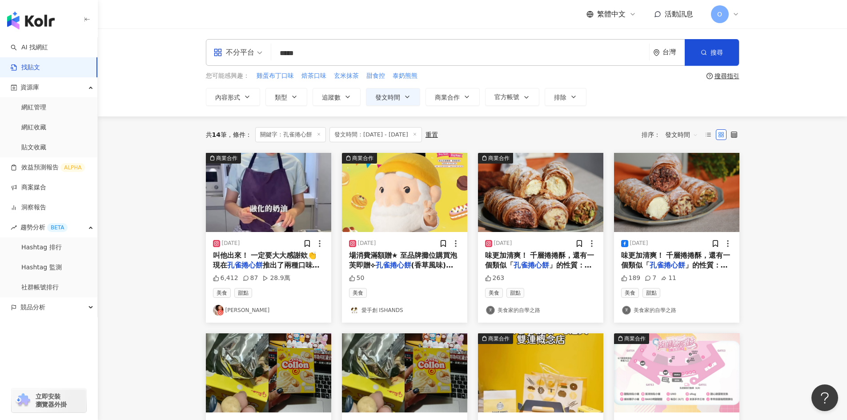
click at [467, 40] on div "不分平台 ***** 台灣 搜尋" at bounding box center [473, 52] width 534 height 27
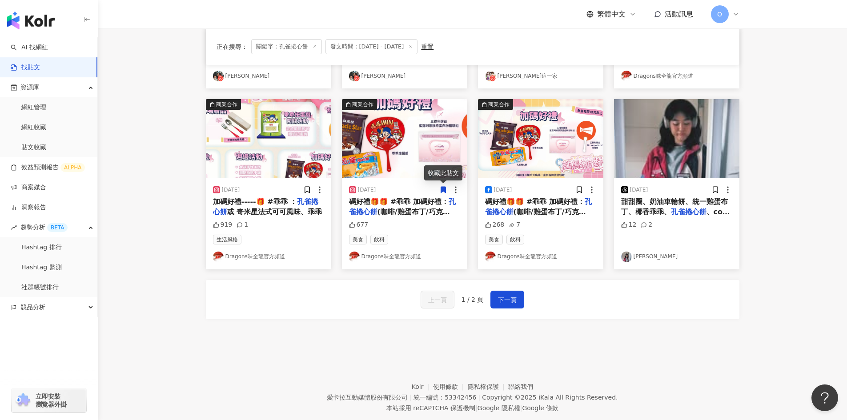
scroll to position [435, 0]
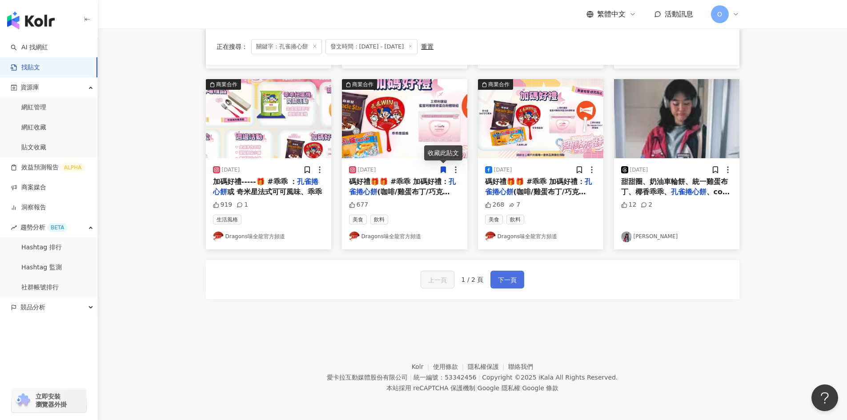
click at [499, 282] on span "下一頁" at bounding box center [507, 280] width 19 height 11
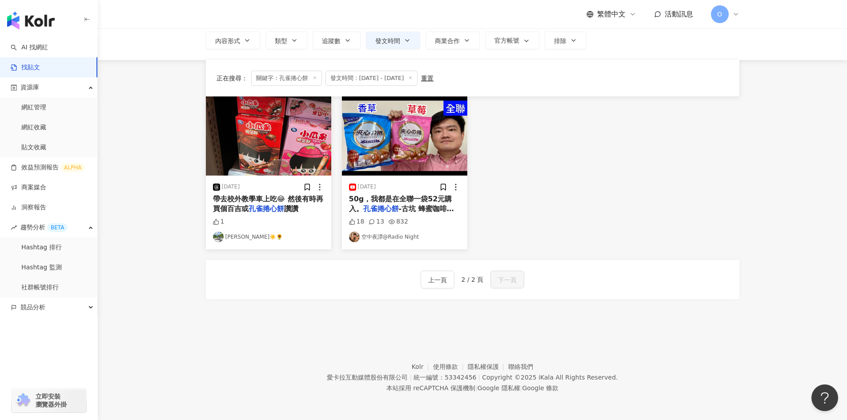
scroll to position [56, 0]
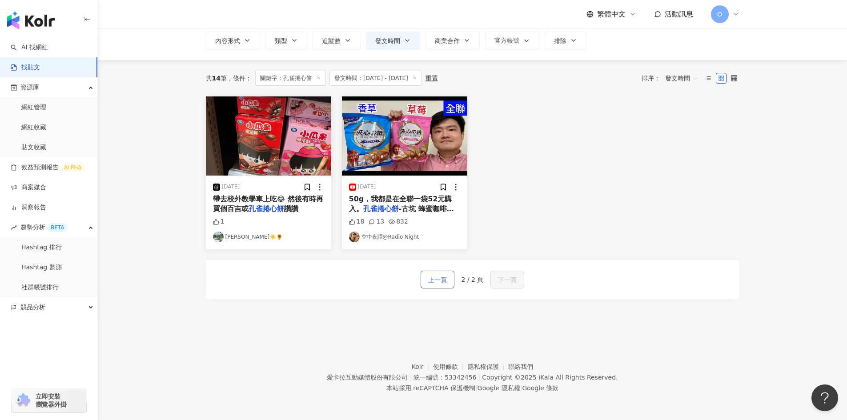
click at [446, 276] on span "上一頁" at bounding box center [437, 280] width 19 height 11
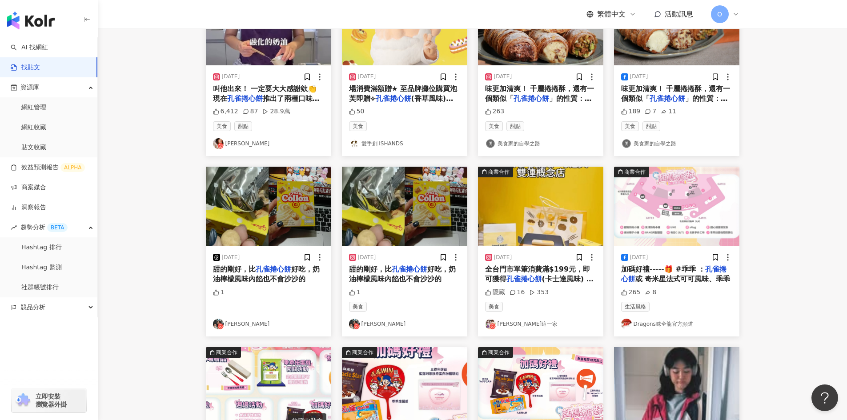
scroll to position [168, 0]
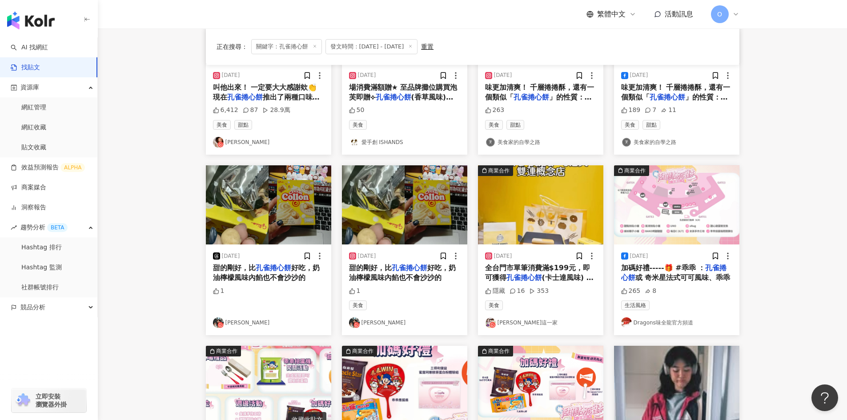
click at [557, 203] on img "button" at bounding box center [540, 204] width 125 height 79
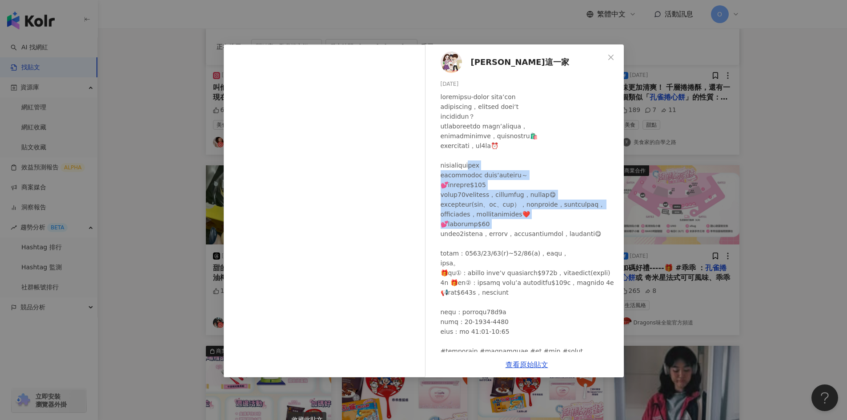
drag, startPoint x: 495, startPoint y: 169, endPoint x: 534, endPoint y: 239, distance: 79.8
click at [534, 240] on div at bounding box center [529, 239] width 176 height 294
click at [534, 239] on div at bounding box center [529, 239] width 176 height 294
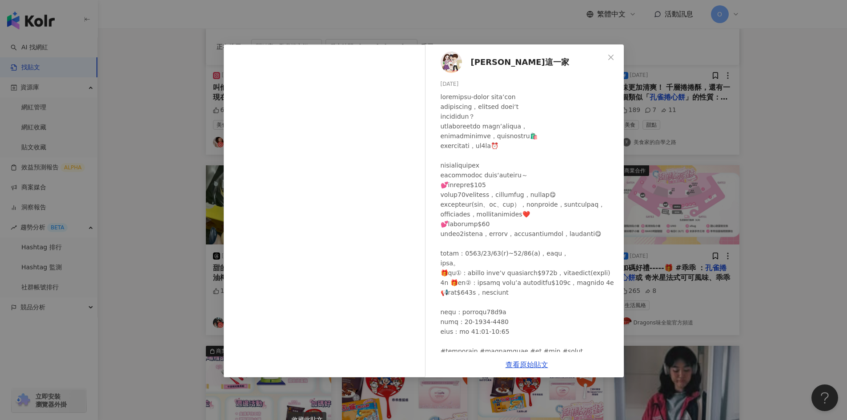
scroll to position [89, 0]
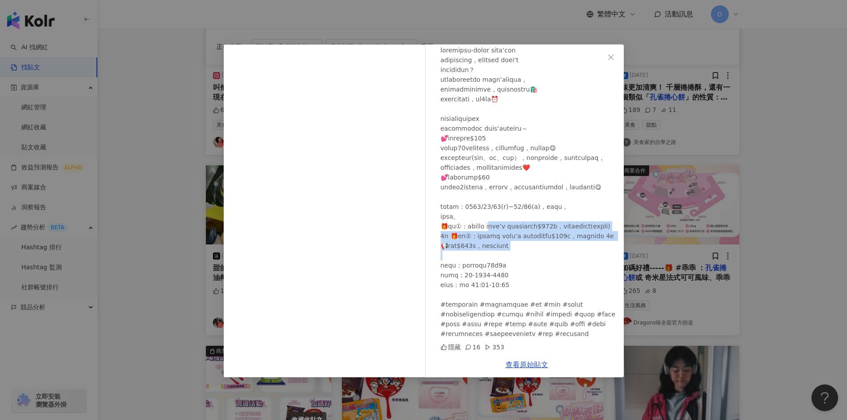
drag, startPoint x: 524, startPoint y: 237, endPoint x: 498, endPoint y: 218, distance: 32.7
click at [498, 218] on div at bounding box center [529, 192] width 176 height 294
click at [518, 225] on div at bounding box center [529, 192] width 176 height 294
drag, startPoint x: 528, startPoint y: 240, endPoint x: 550, endPoint y: 247, distance: 22.9
click at [550, 247] on div at bounding box center [529, 192] width 176 height 294
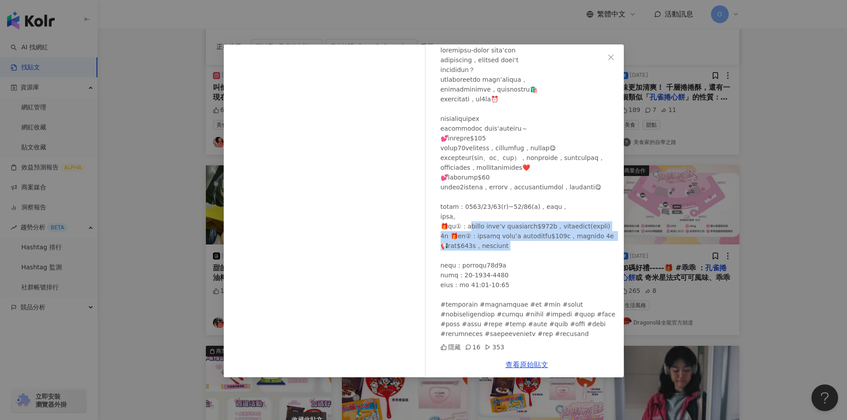
click at [550, 247] on div at bounding box center [529, 192] width 176 height 294
drag, startPoint x: 549, startPoint y: 247, endPoint x: 511, endPoint y: 220, distance: 47.2
click at [511, 220] on div at bounding box center [529, 192] width 176 height 294
click at [513, 224] on div at bounding box center [529, 192] width 176 height 294
click at [610, 54] on icon "close" at bounding box center [611, 57] width 7 height 7
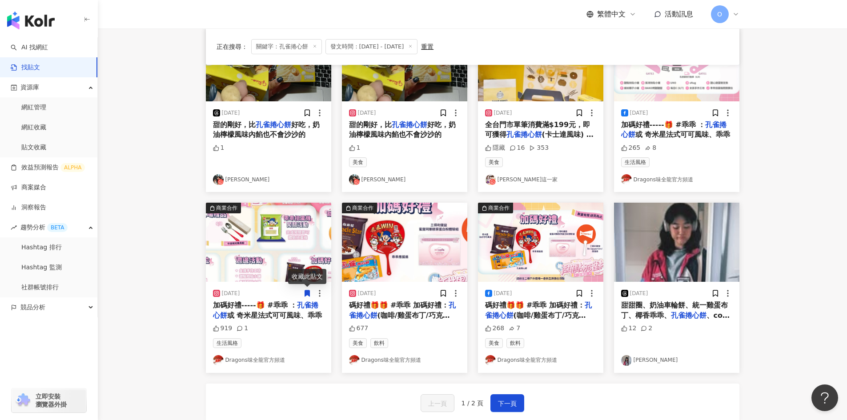
scroll to position [400, 0]
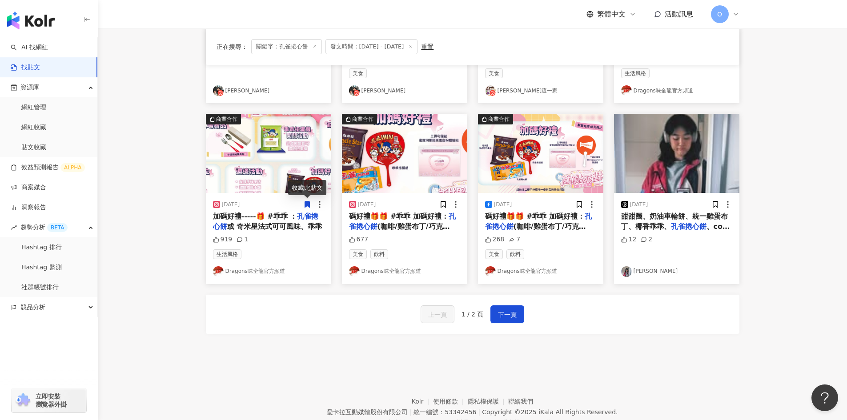
click at [550, 151] on img "button" at bounding box center [540, 153] width 125 height 79
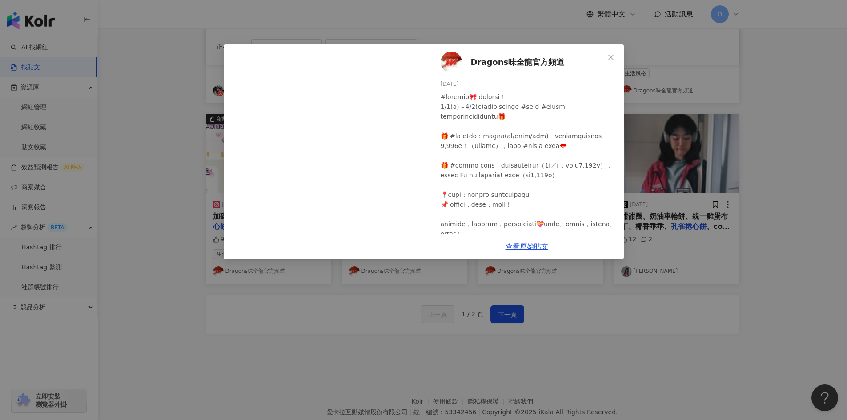
click at [607, 56] on span "Close" at bounding box center [611, 57] width 18 height 7
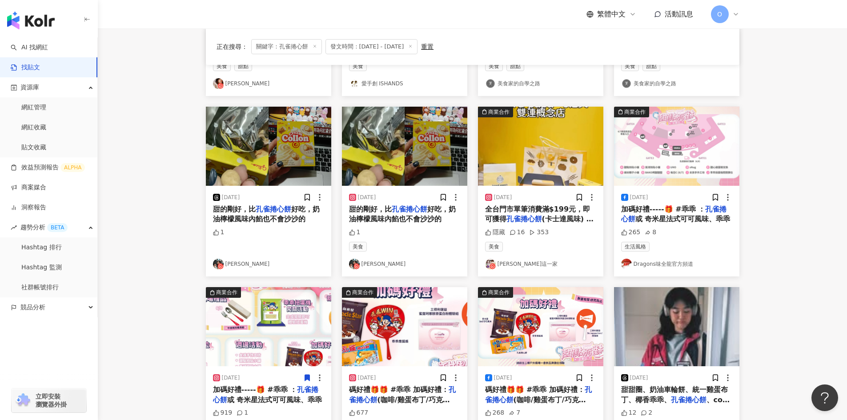
scroll to position [222, 0]
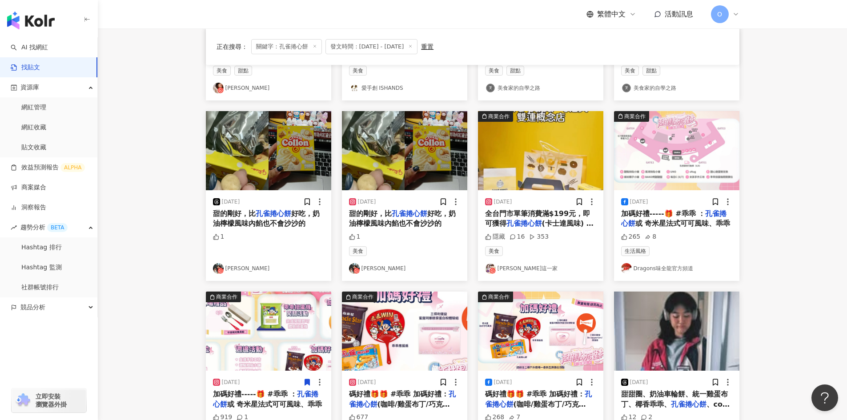
click at [547, 165] on img "button" at bounding box center [540, 150] width 125 height 79
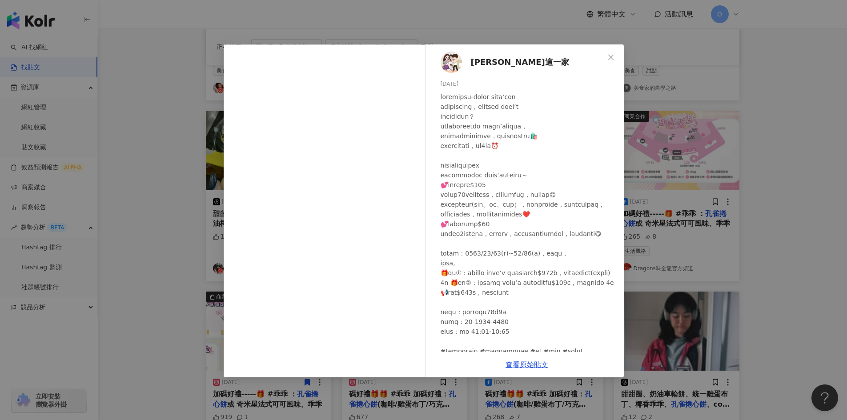
drag, startPoint x: 608, startPoint y: 52, endPoint x: 583, endPoint y: 83, distance: 39.5
click at [609, 52] on button "Close" at bounding box center [611, 57] width 18 height 18
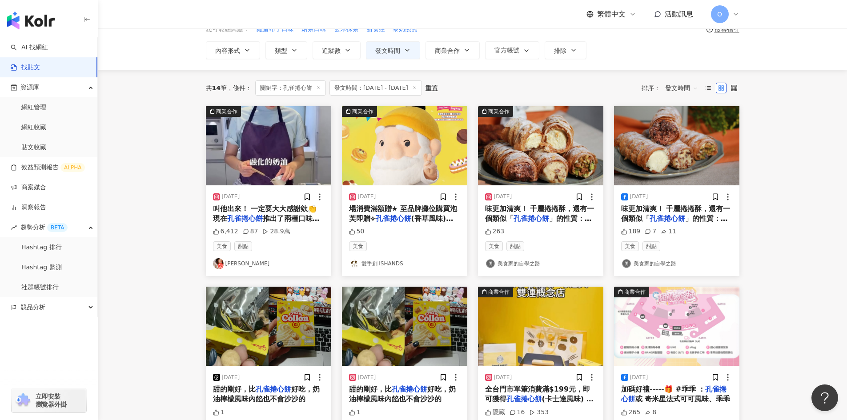
scroll to position [44, 0]
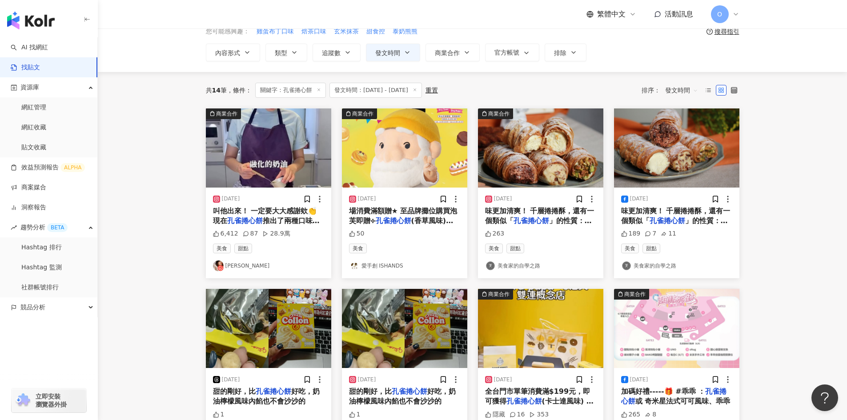
click at [423, 149] on img "button" at bounding box center [404, 148] width 125 height 79
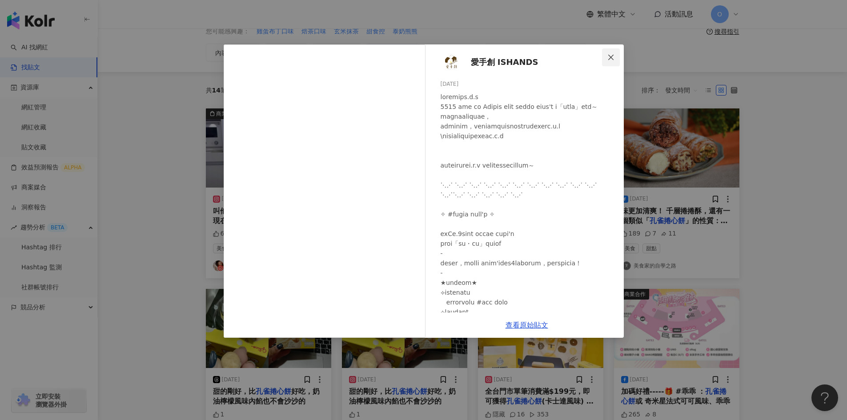
click at [607, 53] on button "Close" at bounding box center [611, 57] width 18 height 18
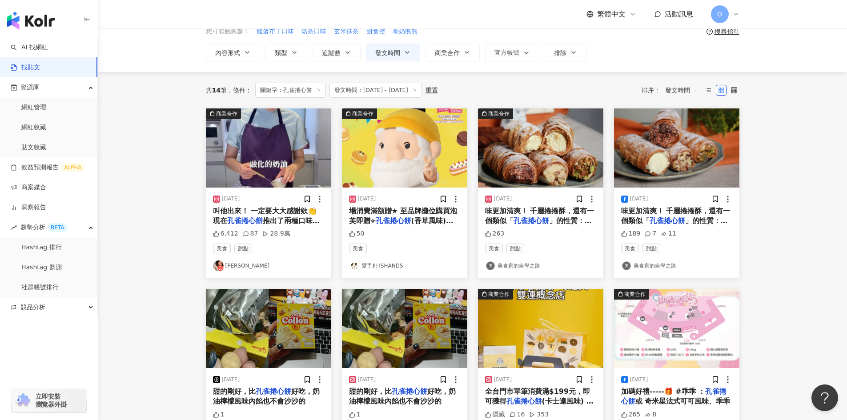
click at [292, 227] on div "[DATE] 叫他出來！ 一定要大大感謝欸👏 現在 孔雀捲心餅 推出了兩種口味：濃厚草莓、濃厚 6,412 87 28.9萬 美食 甜點 AMBER[PERS…" at bounding box center [268, 233] width 125 height 91
click at [298, 159] on img "button" at bounding box center [268, 148] width 125 height 79
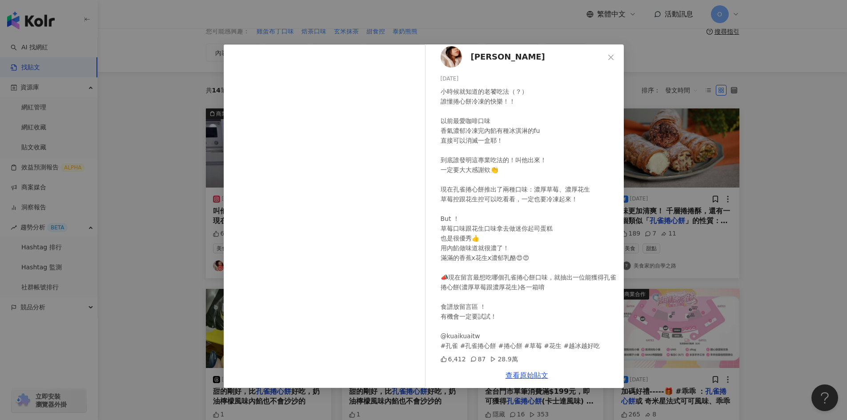
scroll to position [7, 0]
click at [194, 200] on div "[PERSON_NAME][DATE] 小時候就知道的老[PERSON_NAME]吃法（？） 誰懂捲心餅冷凍的快樂！！ 以前最愛咖啡口味 香氣濃郁冷凍完內餡有…" at bounding box center [423, 210] width 847 height 420
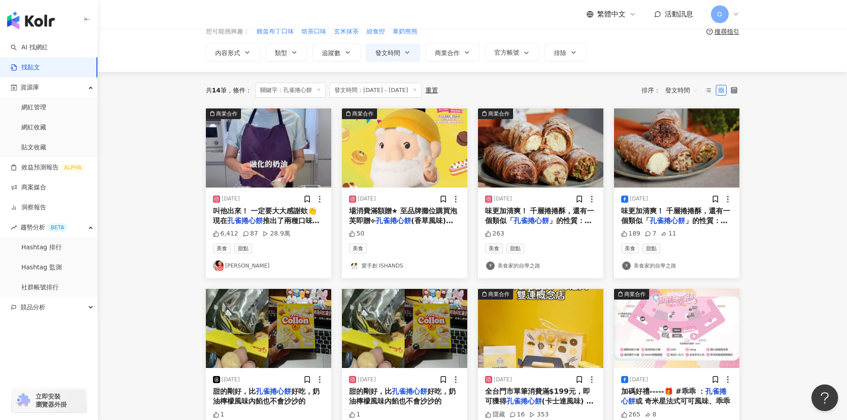
click at [293, 150] on img "button" at bounding box center [268, 148] width 125 height 79
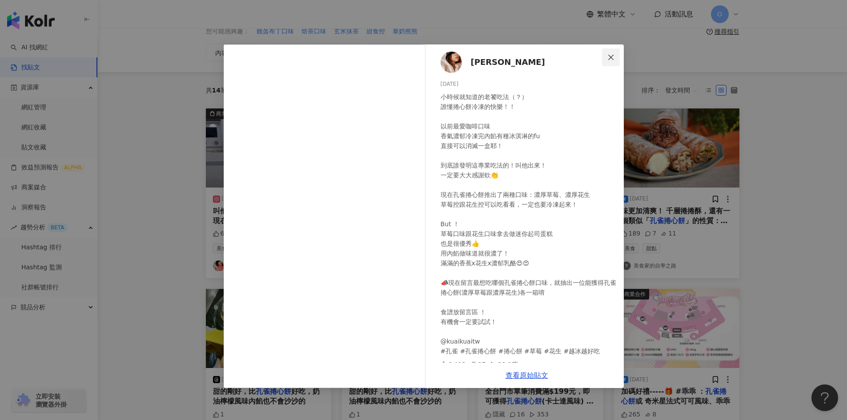
click at [611, 55] on icon "close" at bounding box center [611, 57] width 7 height 7
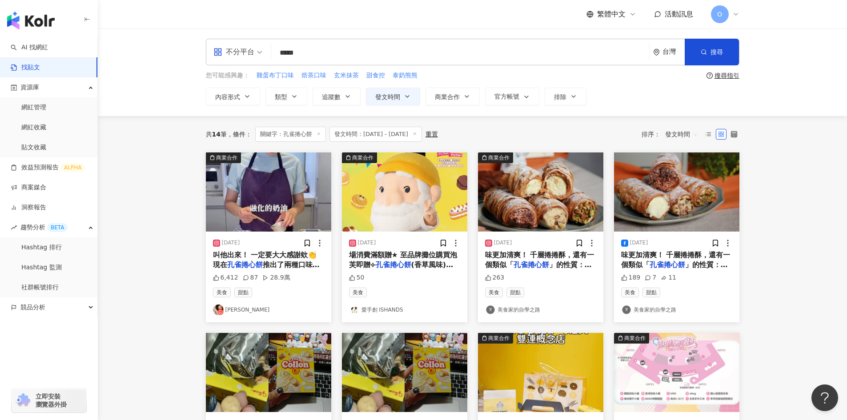
scroll to position [0, 0]
drag, startPoint x: 323, startPoint y: 52, endPoint x: 275, endPoint y: 50, distance: 48.5
click at [275, 50] on input "*****" at bounding box center [460, 53] width 371 height 19
type input "*"
type input "****"
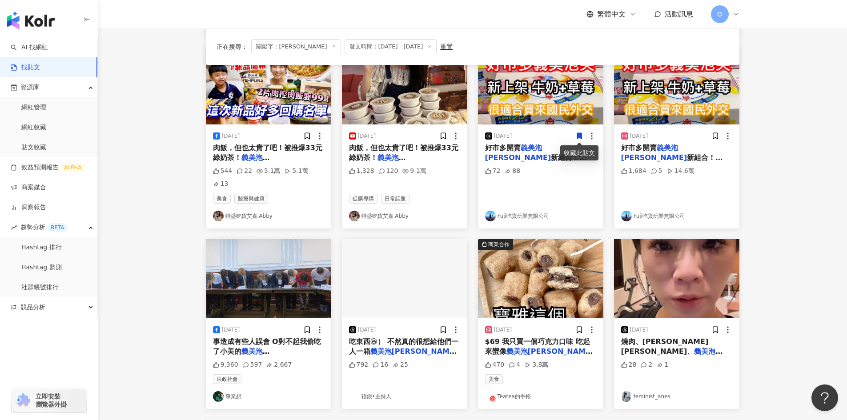
scroll to position [435, 0]
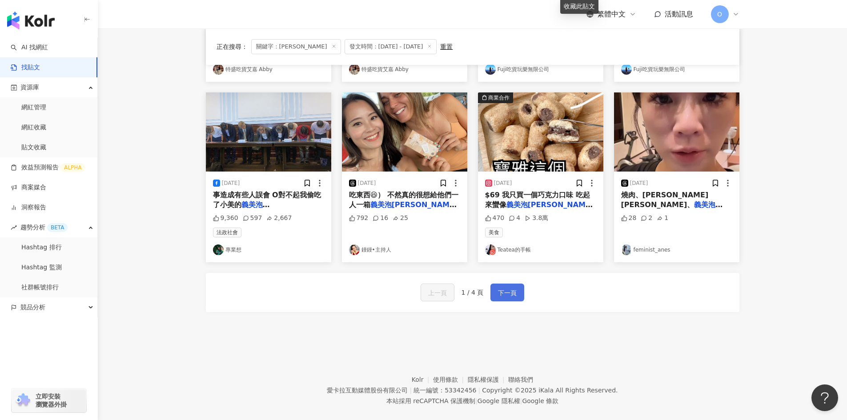
click at [515, 288] on span "下一頁" at bounding box center [507, 293] width 19 height 11
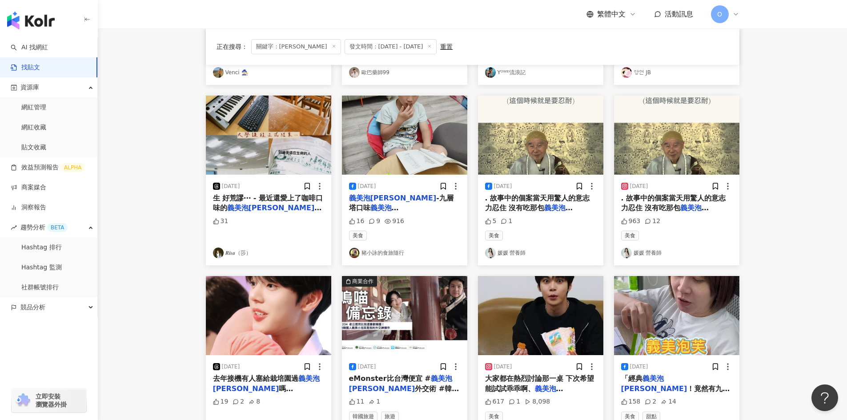
scroll to position [222, 0]
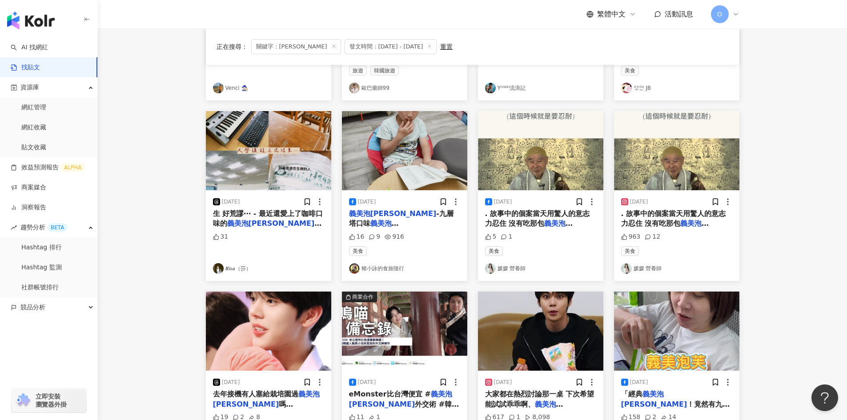
click at [439, 229] on span "-九層塔口味 這似乎只有門市買的到？！ 裡頭沒內餡，純泡芙皮， 原先想說要給朋友嚐鮮買了四包， 但吃了一口，鹹鹹脆脆的，濃濃的九層塔味兒😱😱~ 怪食癖如我都覺…" at bounding box center [404, 293] width 110 height 128
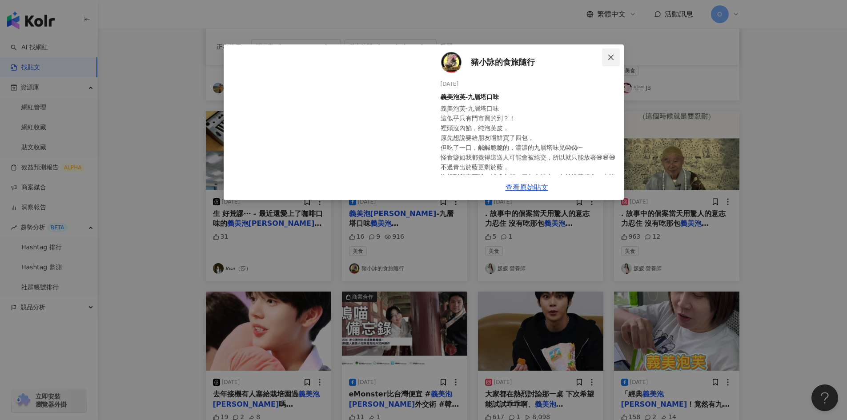
click at [609, 56] on icon "close" at bounding box center [610, 56] width 5 height 5
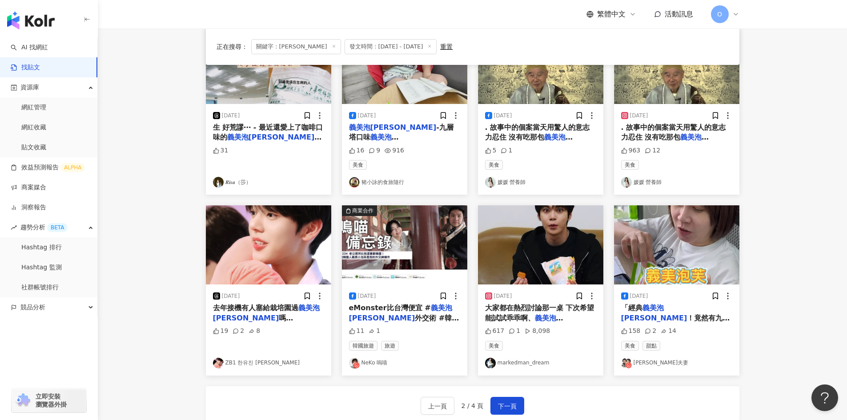
scroll to position [400, 0]
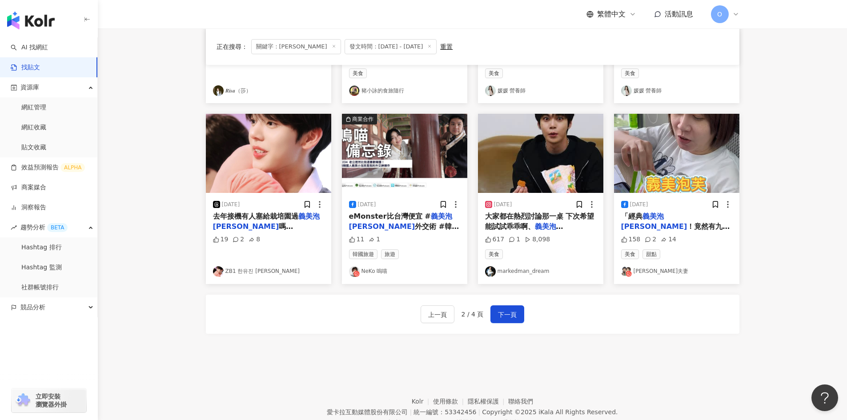
click at [569, 232] on span "啊、[PERSON_NAME]巧克力酥片啊、真魷味啊、新貴派啊、北海鱈魚香絲啊、可樂果啊 推薦不完啦根本推薦不完😍 飲料也是，隨便亂叫直接閉著眼睛滑ubere…" at bounding box center [543, 301] width 116 height 138
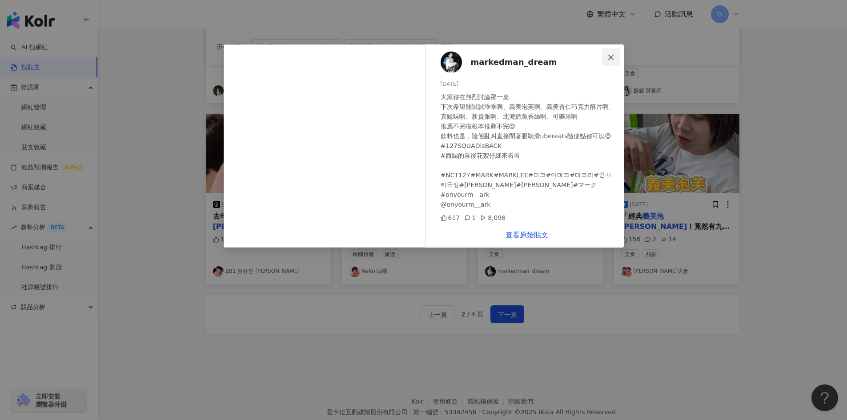
click at [614, 48] on button "Close" at bounding box center [611, 57] width 18 height 18
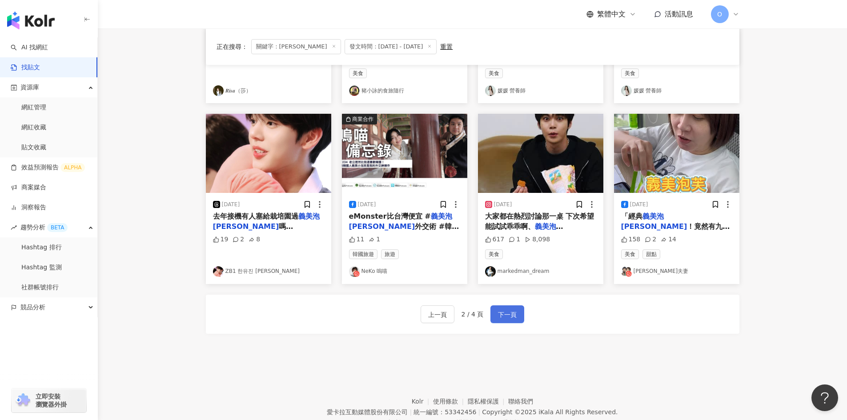
click at [494, 313] on button "下一頁" at bounding box center [508, 315] width 34 height 18
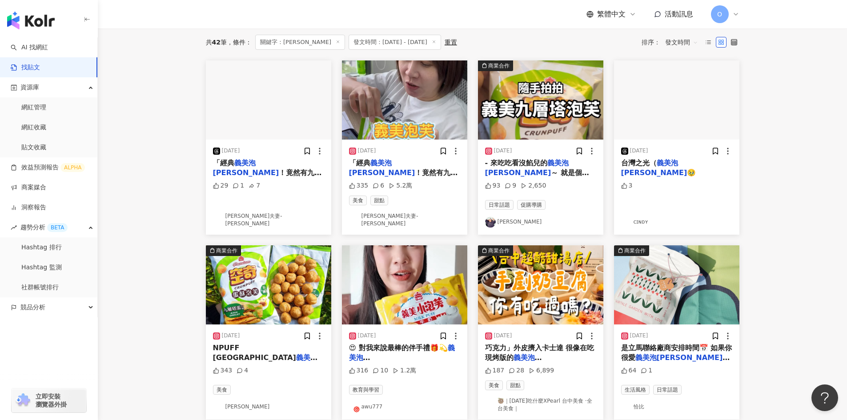
scroll to position [226, 0]
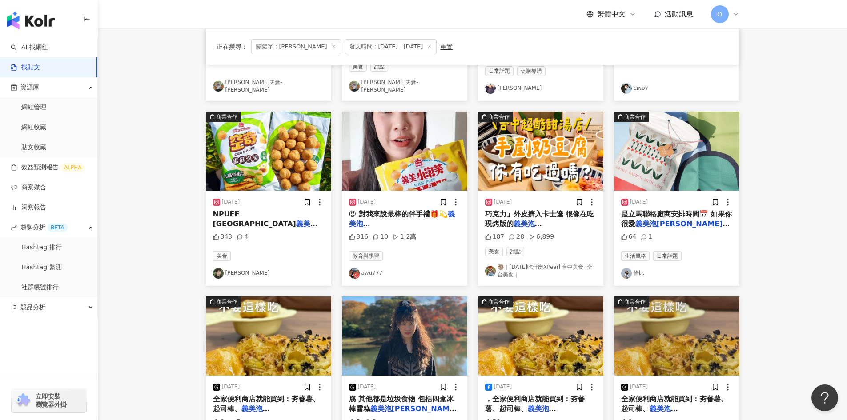
click at [282, 148] on img "button" at bounding box center [268, 151] width 125 height 79
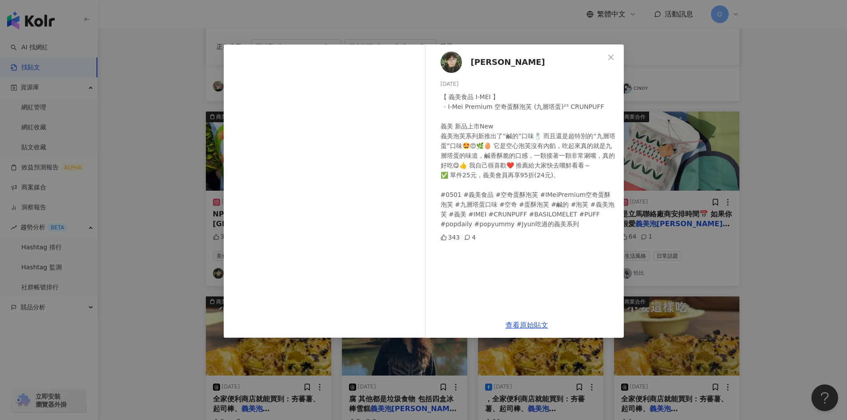
drag, startPoint x: 283, startPoint y: 148, endPoint x: 494, endPoint y: 286, distance: 252.3
click at [494, 286] on div "[PERSON_NAME] [DATE] 【 義美食品 I-MEI 】 ▫️I-Mei Premium 空奇蛋酥泡芙 (九層塔蛋)²⁵ CRUNPUFF 義美…" at bounding box center [527, 178] width 194 height 268
click at [615, 55] on span "Close" at bounding box center [611, 57] width 18 height 7
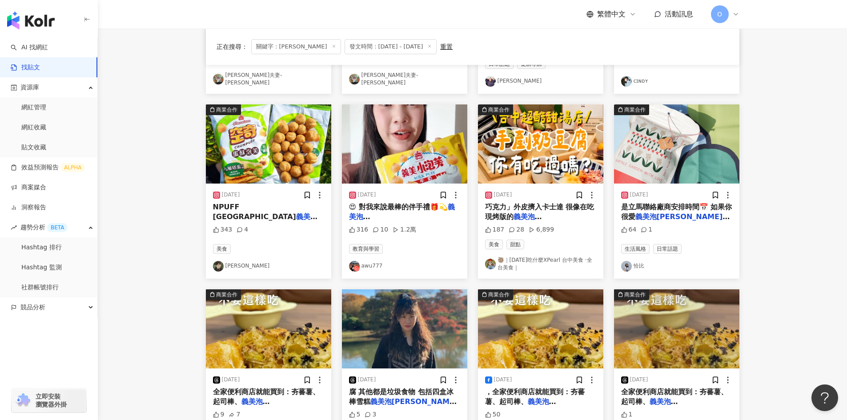
scroll to position [404, 0]
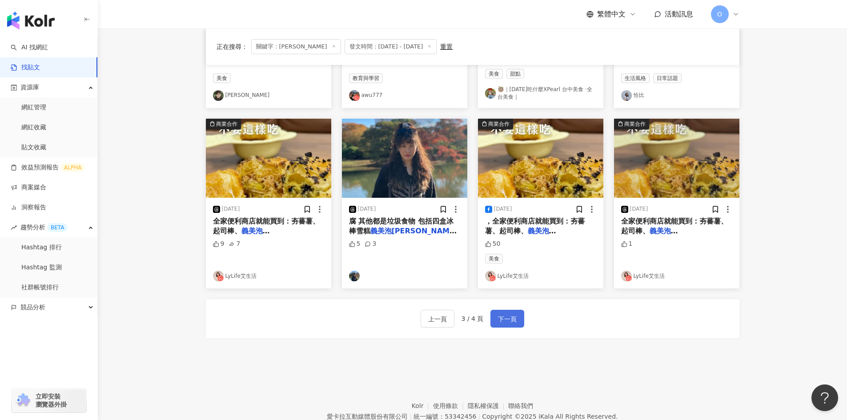
click at [507, 314] on span "下一頁" at bounding box center [507, 319] width 19 height 11
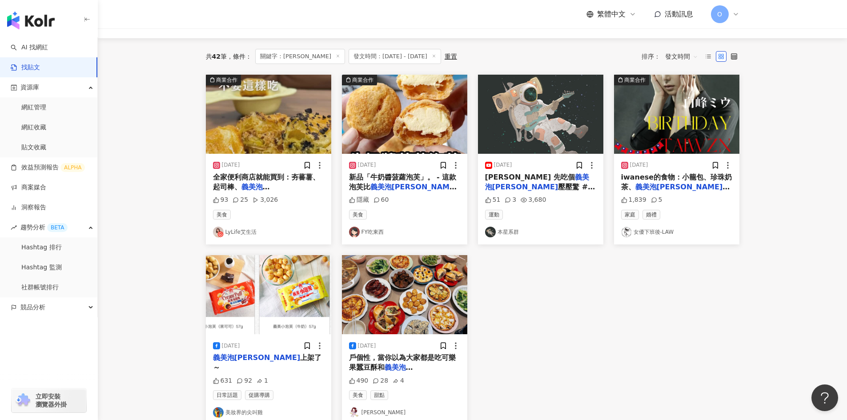
scroll to position [0, 0]
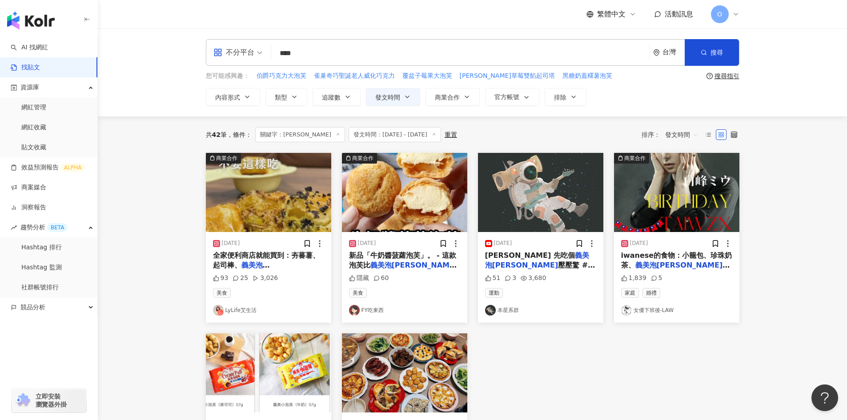
click at [287, 259] on span "全家便利商店就能買到：夯蕃薯、起司棒、" at bounding box center [266, 260] width 107 height 18
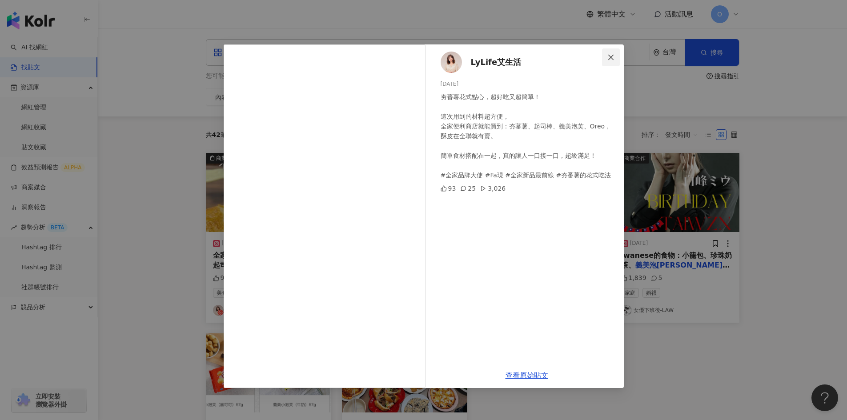
click at [610, 55] on icon "close" at bounding box center [611, 57] width 7 height 7
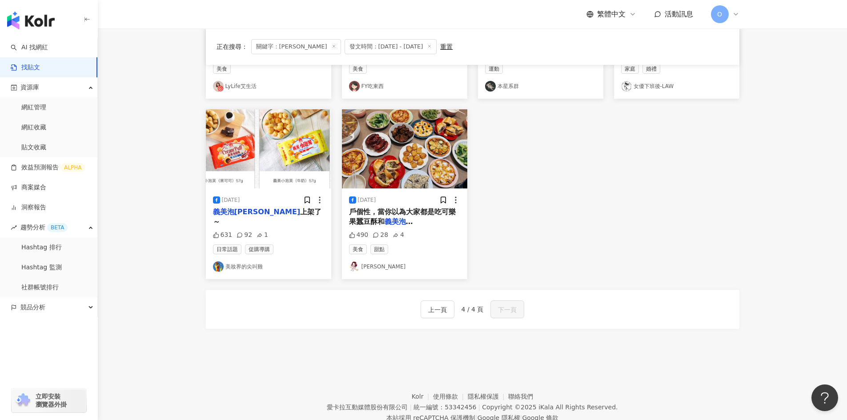
scroll to position [254, 0]
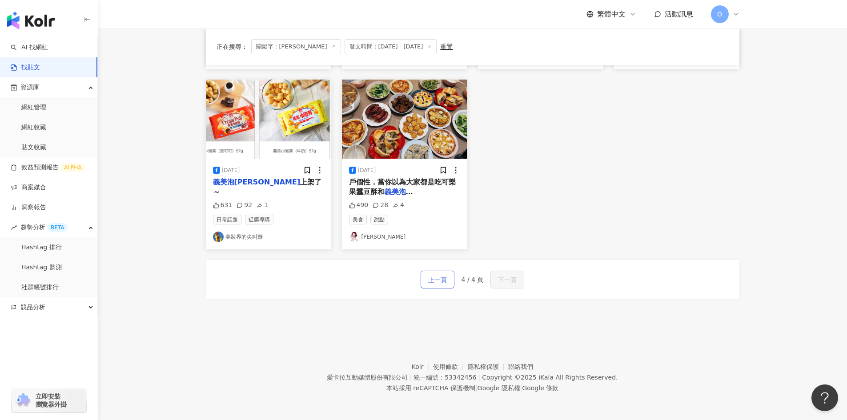
click at [441, 278] on span "上一頁" at bounding box center [437, 280] width 19 height 11
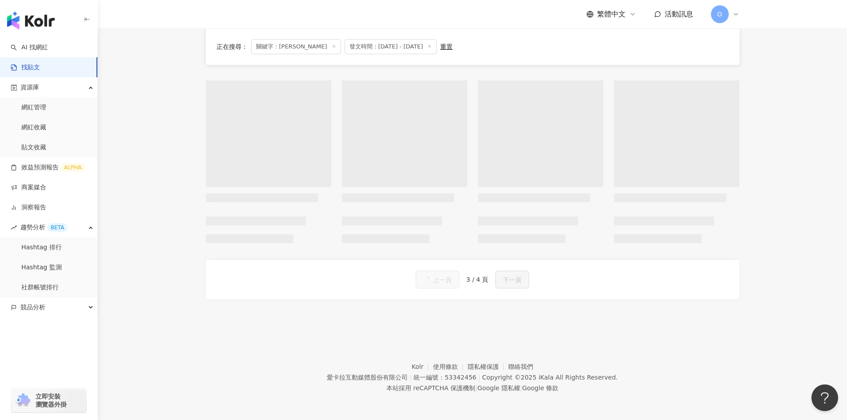
scroll to position [439, 0]
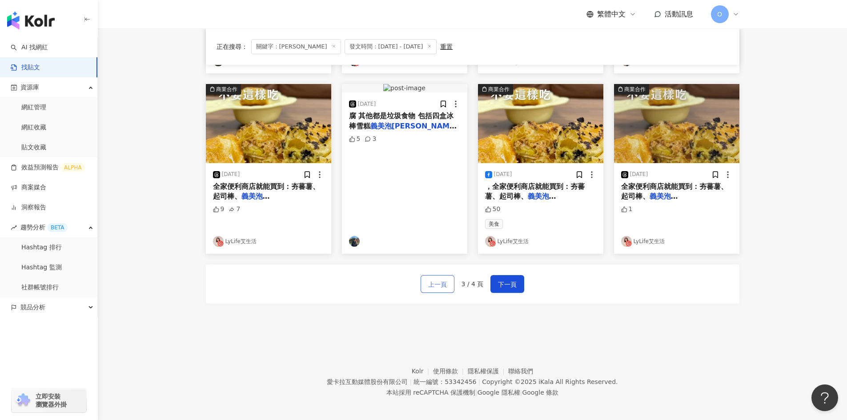
click at [443, 284] on span "上一頁" at bounding box center [437, 284] width 19 height 11
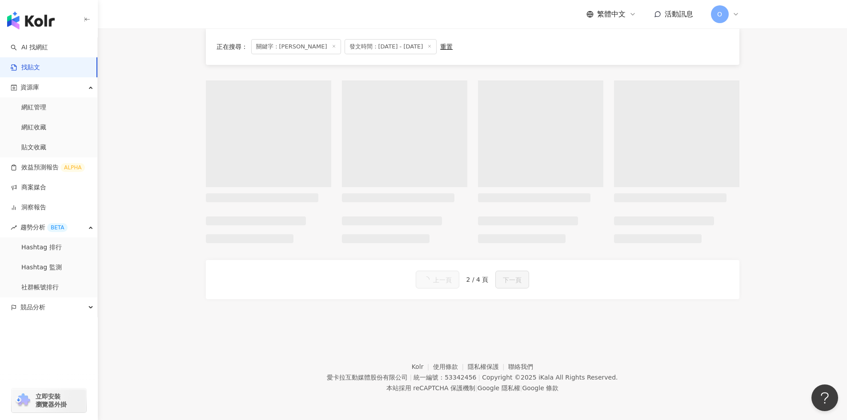
click at [443, 284] on span "上一頁" at bounding box center [442, 280] width 19 height 11
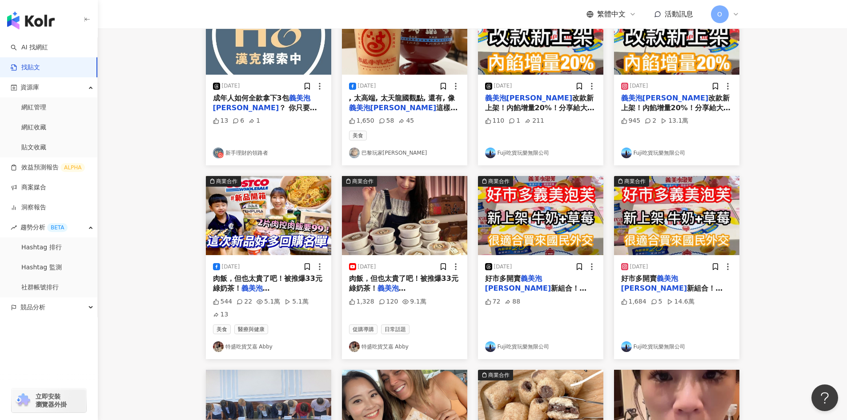
scroll to position [0, 0]
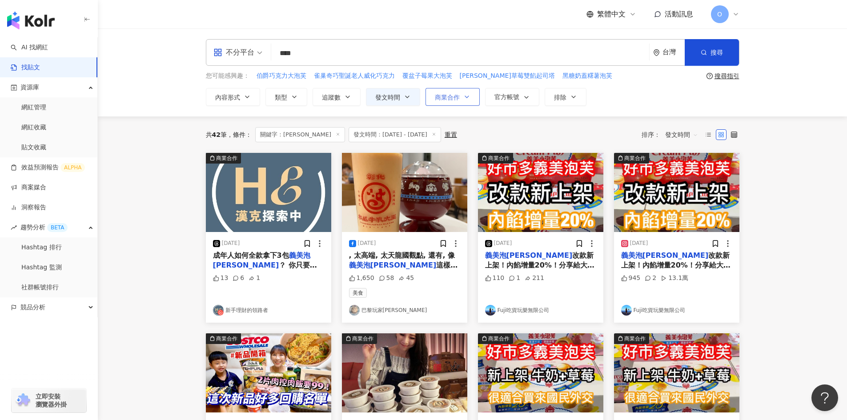
click at [459, 101] on span "商業合作" at bounding box center [447, 97] width 25 height 7
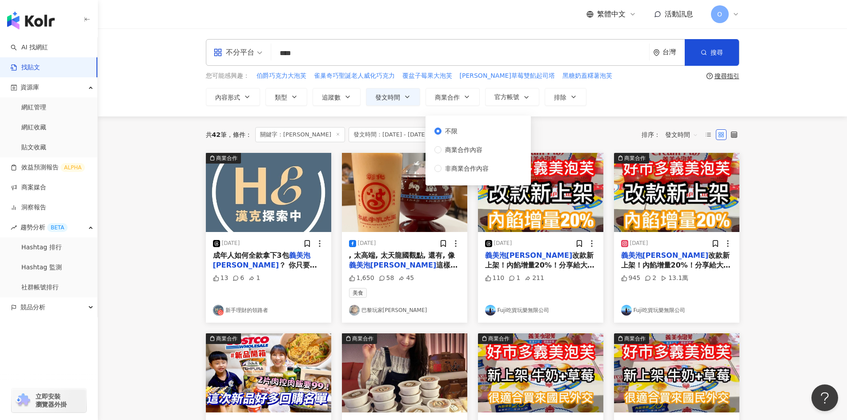
click at [556, 133] on div "共 42 筆 條件 ： 關鍵字：[PERSON_NAME]芙 發文時間：[DATE] - [DATE] 重置 排序： 發文時間" at bounding box center [473, 134] width 534 height 15
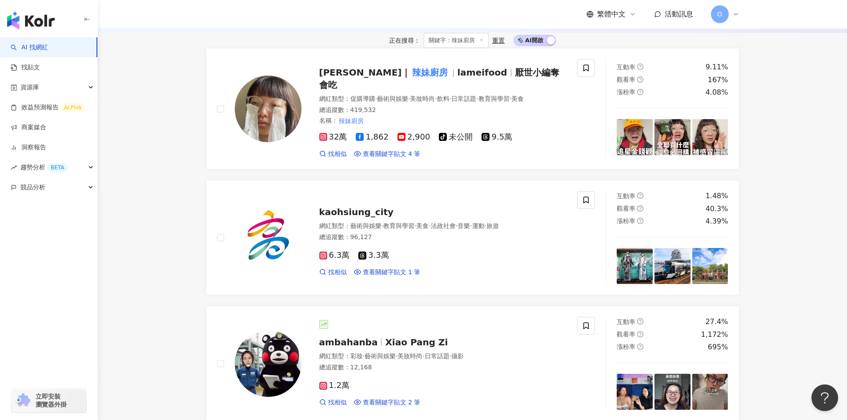
scroll to position [44, 0]
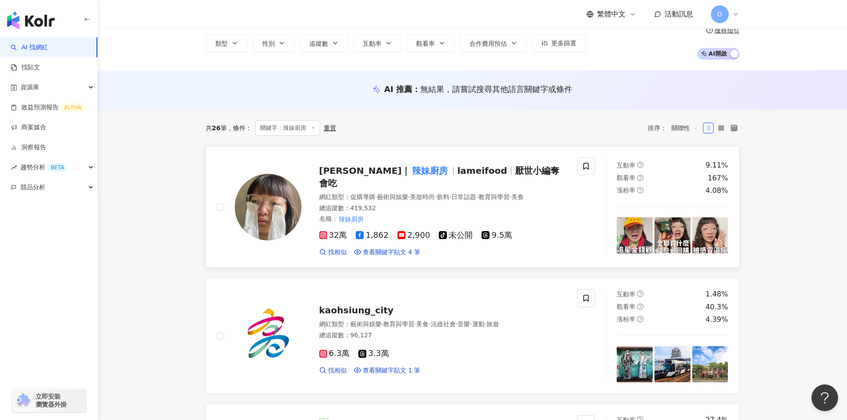
click at [471, 173] on span "厭世小編奪會吃" at bounding box center [439, 176] width 240 height 23
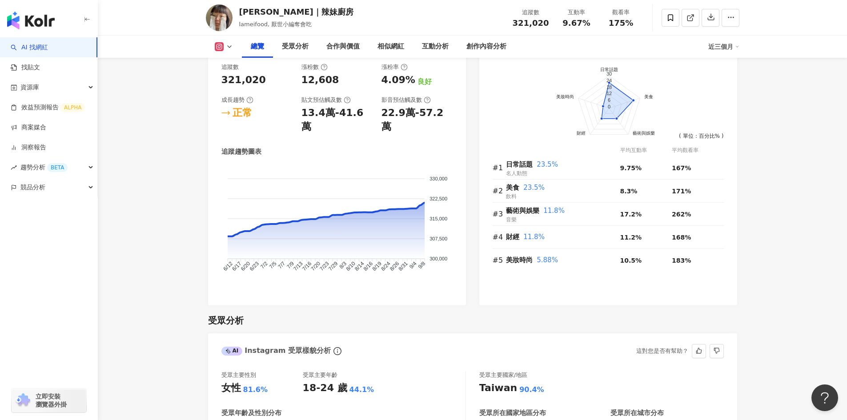
scroll to position [445, 0]
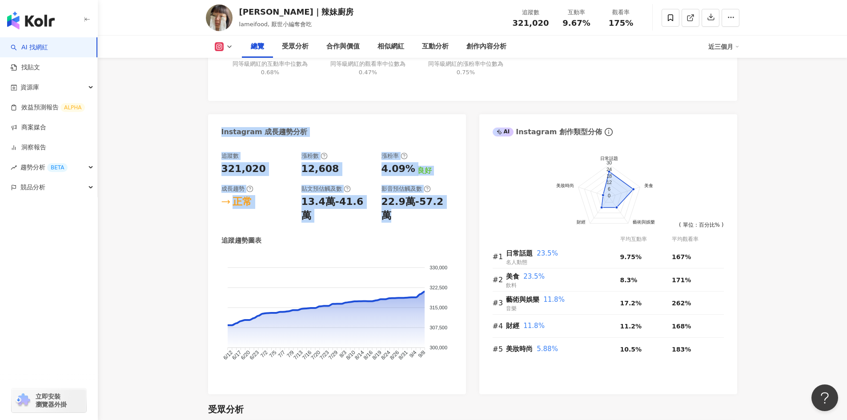
drag, startPoint x: 446, startPoint y: 200, endPoint x: 222, endPoint y: 142, distance: 230.9
click at [222, 142] on div "Instagram 成長趨勢分析 追蹤數 321,020 漲粉數 12,608 漲粉率 4.09% 良好 成長趨勢 正常 貼文預估觸及數 13.4萬-41.6…" at bounding box center [337, 254] width 258 height 280
click at [258, 166] on div "321,020" at bounding box center [243, 169] width 44 height 14
drag, startPoint x: 218, startPoint y: 128, endPoint x: 282, endPoint y: 212, distance: 105.7
click at [278, 207] on div "Instagram 成長趨勢分析 追蹤數 321,020 漲粉數 12,608 漲粉率 4.09% 良好 成長趨勢 正常 貼文預估觸及數 13.4萬-41.6…" at bounding box center [337, 254] width 258 height 280
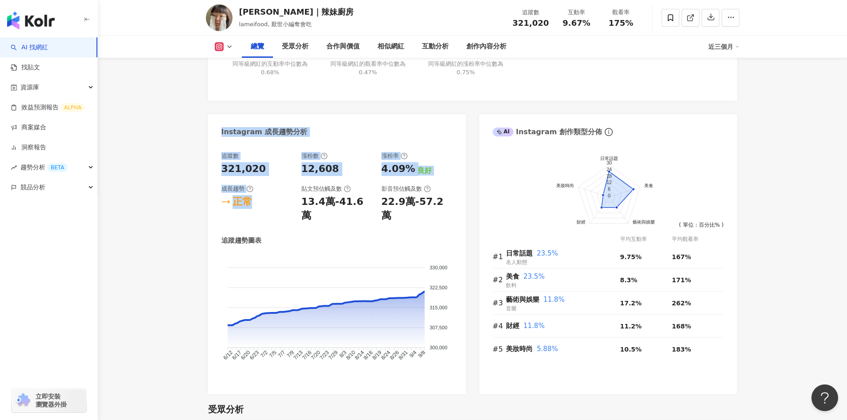
click at [282, 212] on div "追蹤數 321,020 漲粉數 12,608 漲粉率 4.09% 良好 成長趨勢 正常 貼文預估觸及數 13.4萬-41.6萬 影音預估觸及數 22.9萬-5…" at bounding box center [336, 266] width 231 height 229
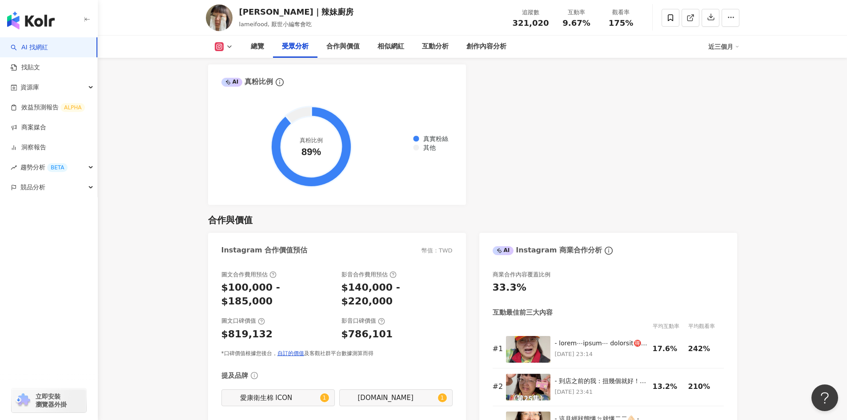
scroll to position [1156, 0]
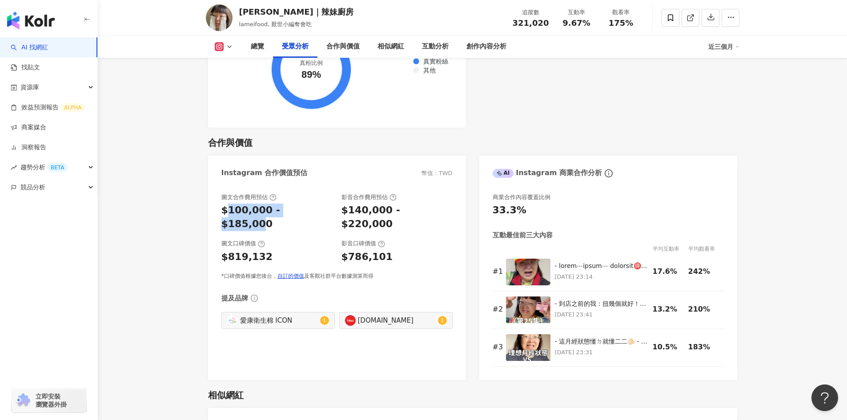
drag, startPoint x: 227, startPoint y: 198, endPoint x: 319, endPoint y: 208, distance: 92.6
click at [316, 206] on div "圖文合作費用預估 $100,000 - $185,000 影音合作費用預估 $140,000 - $220,000 圖文口碑價值 $819,132 影音口碑價…" at bounding box center [336, 236] width 231 height 87
click at [316, 240] on div "圖文口碑價值" at bounding box center [276, 244] width 111 height 8
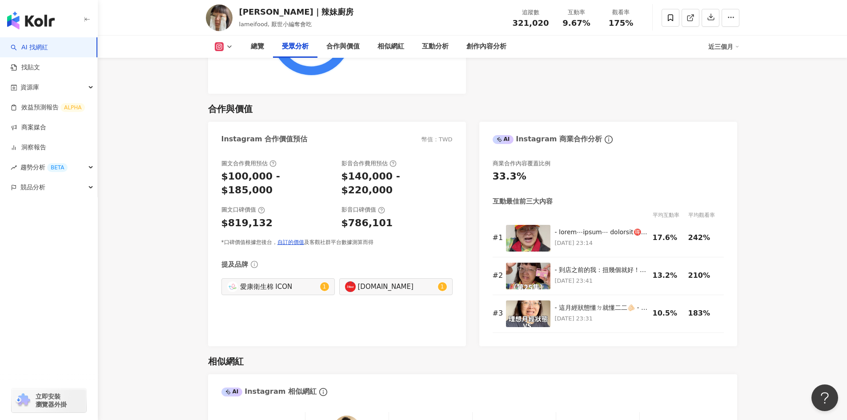
scroll to position [1245, 0]
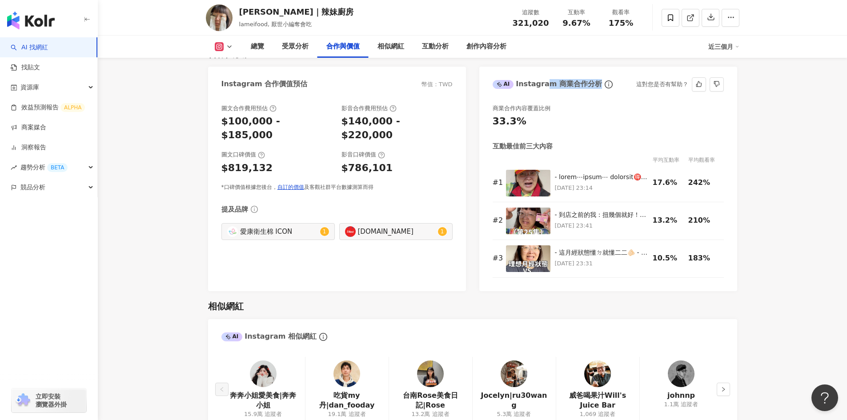
drag, startPoint x: 546, startPoint y: 68, endPoint x: 603, endPoint y: 81, distance: 58.4
click at [603, 81] on div "AI Instagram 商業合作分析 這對您是否有幫助？" at bounding box center [608, 81] width 258 height 29
click at [599, 105] on div "商業合作內容覆蓋比例" at bounding box center [608, 109] width 231 height 8
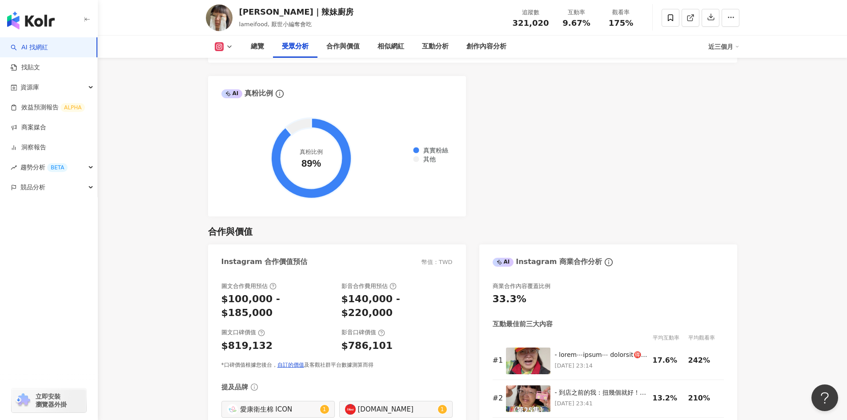
scroll to position [756, 0]
